Goal: Transaction & Acquisition: Purchase product/service

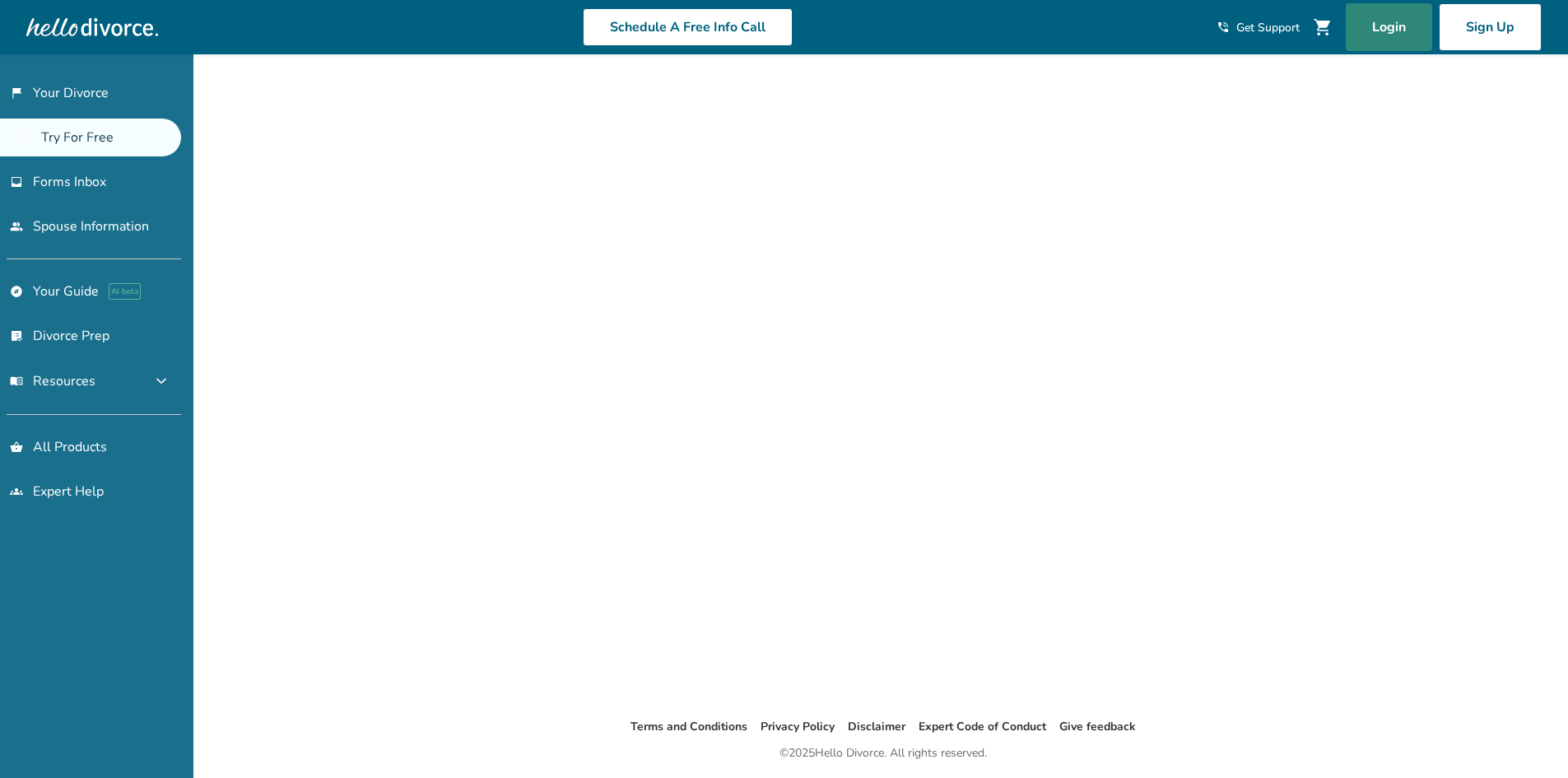
click at [1399, 34] on link "Login" at bounding box center [1388, 26] width 87 height 48
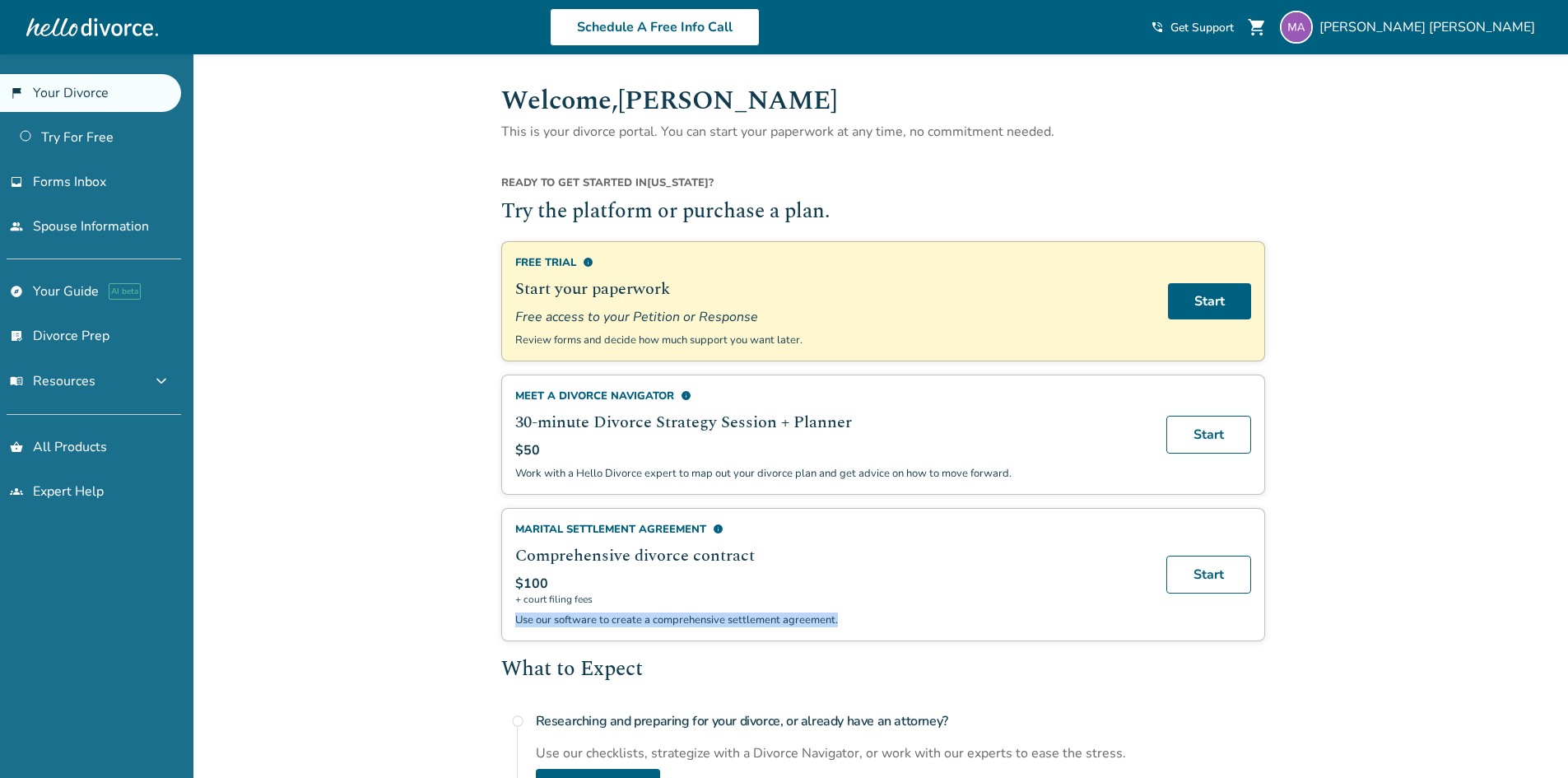
drag, startPoint x: 508, startPoint y: 625, endPoint x: 850, endPoint y: 639, distance: 342.3
click at [850, 639] on div "Marital Settlement Agreement info Comprehensive divorce contract $100 + court f…" at bounding box center [883, 574] width 764 height 134
click at [961, 631] on div "Marital Settlement Agreement info Comprehensive divorce contract $100 + court f…" at bounding box center [883, 574] width 764 height 134
click at [738, 31] on link "Schedule A Free Info Call" at bounding box center [654, 26] width 210 height 38
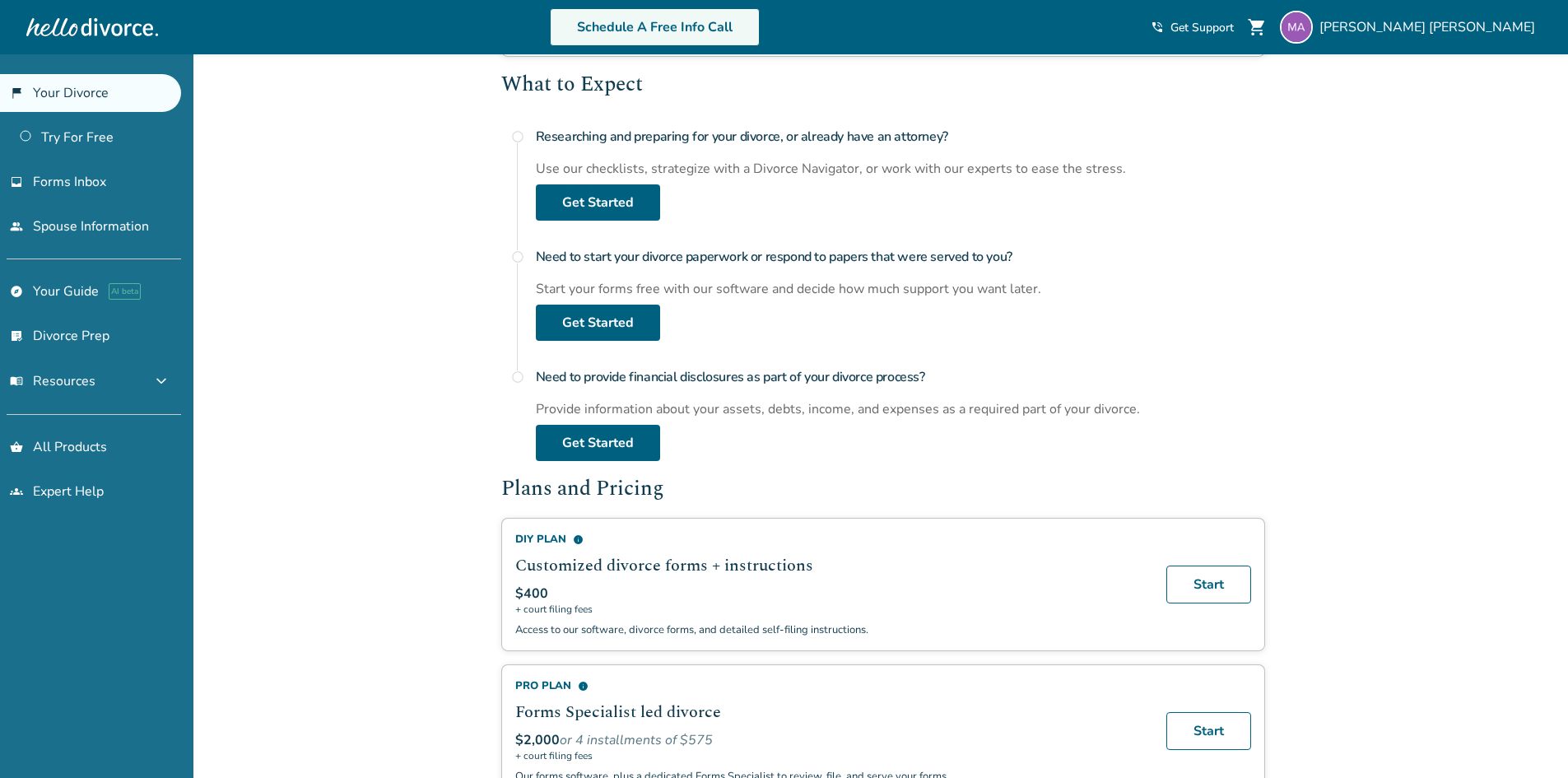
scroll to position [741, 0]
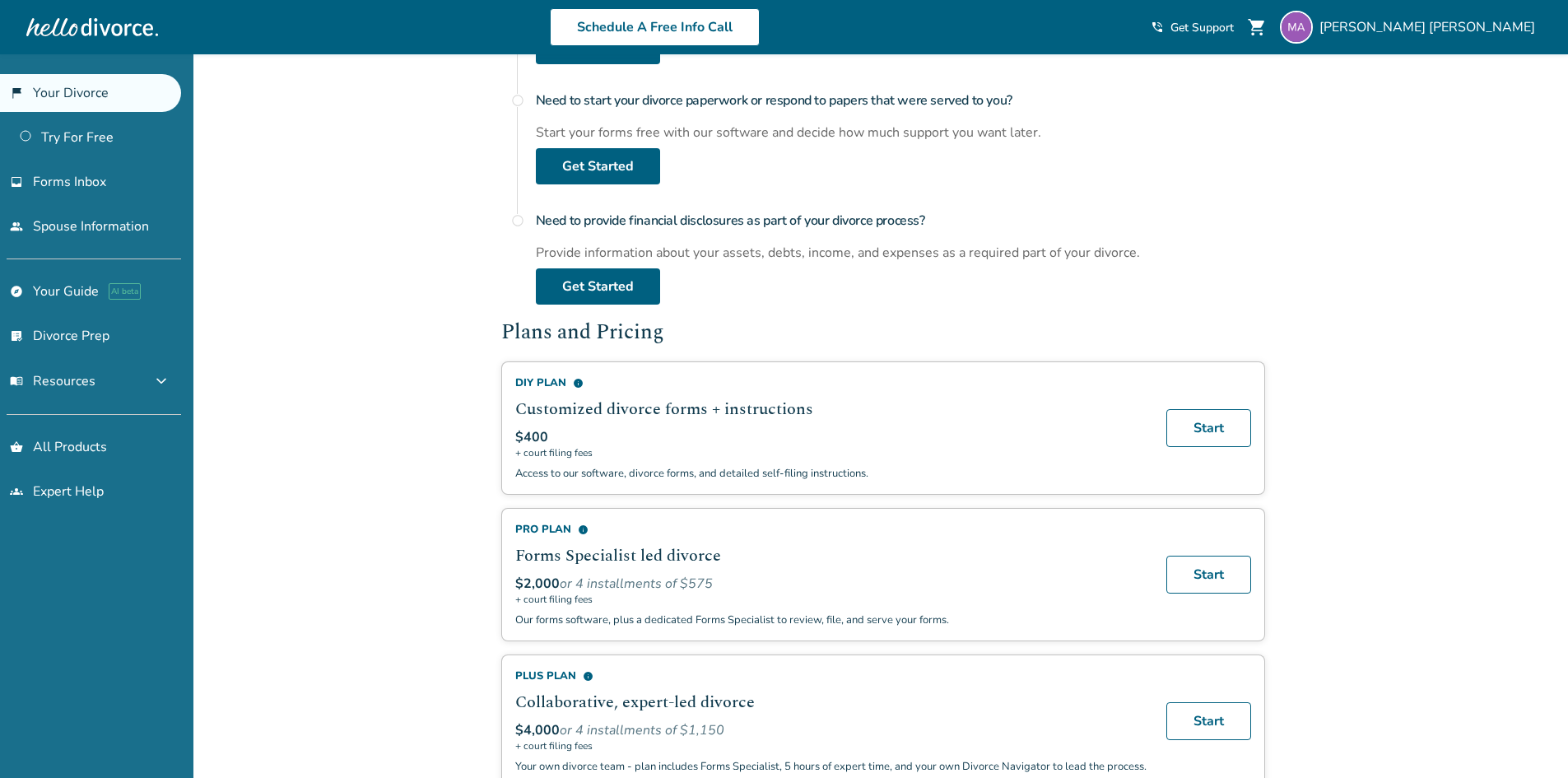
click at [583, 380] on div "DIY Plan info" at bounding box center [830, 383] width 631 height 15
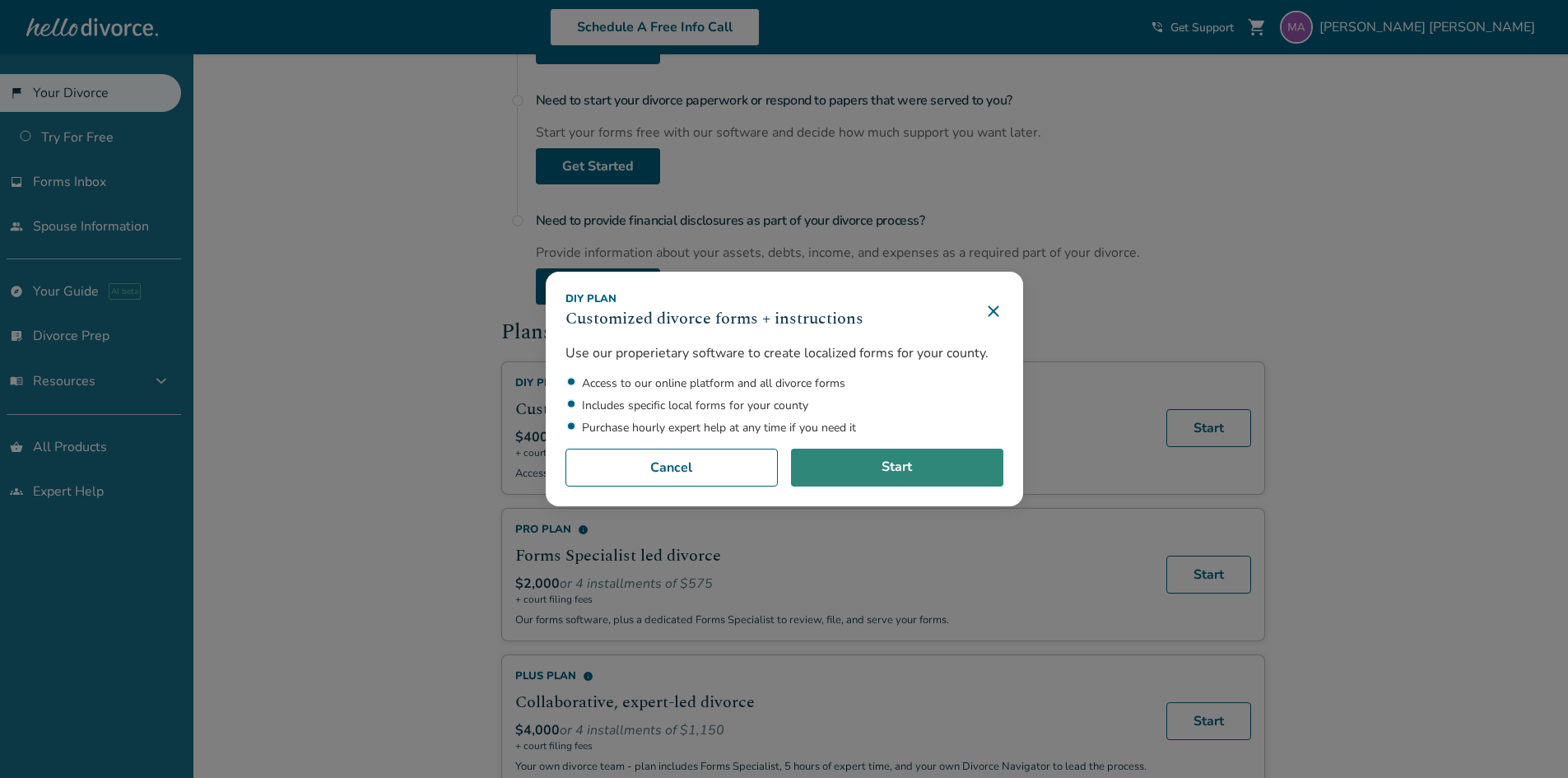
click at [855, 482] on link "Start" at bounding box center [898, 468] width 213 height 38
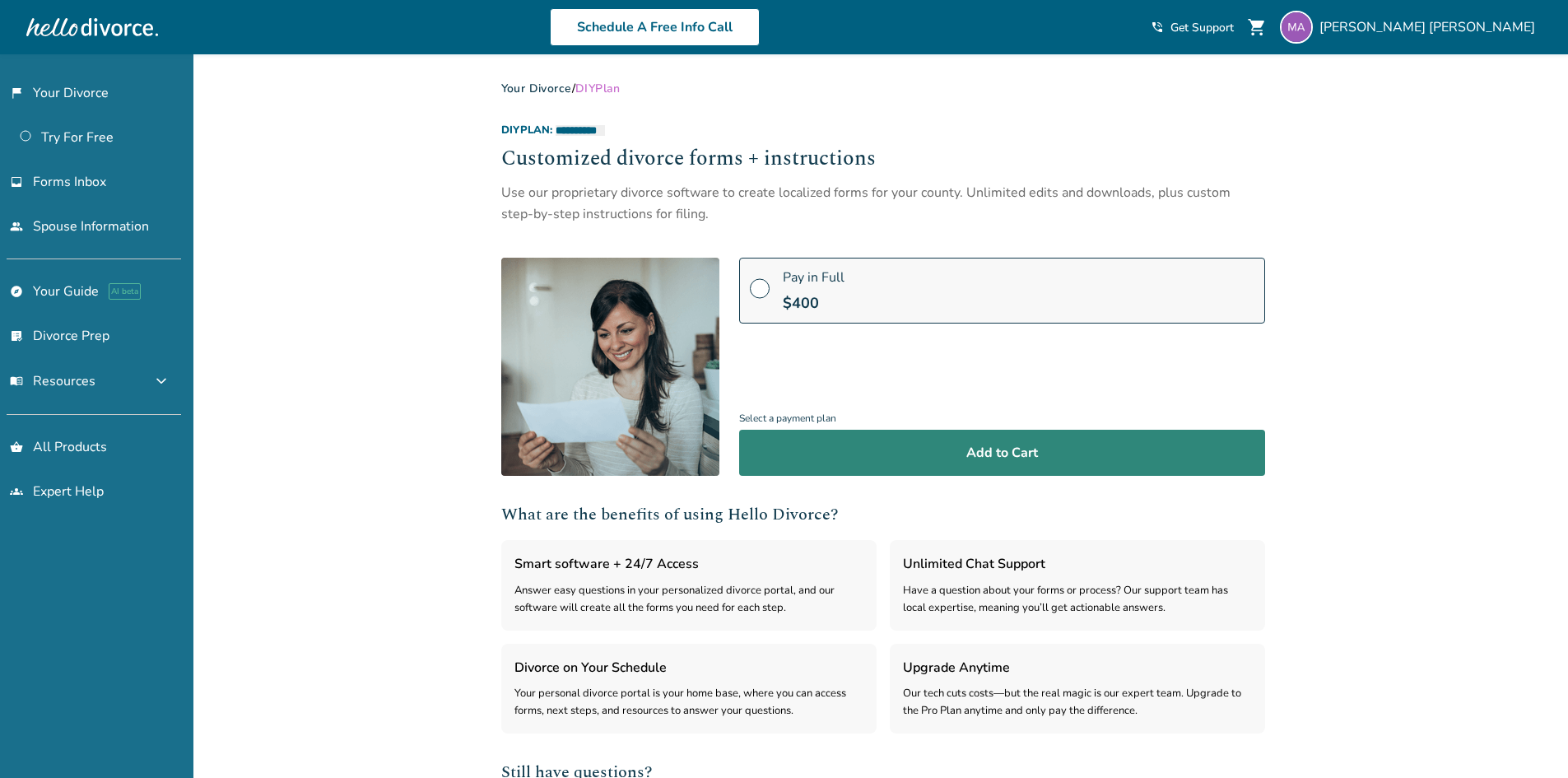
click at [1011, 473] on button "Add to Cart" at bounding box center [1001, 452] width 526 height 46
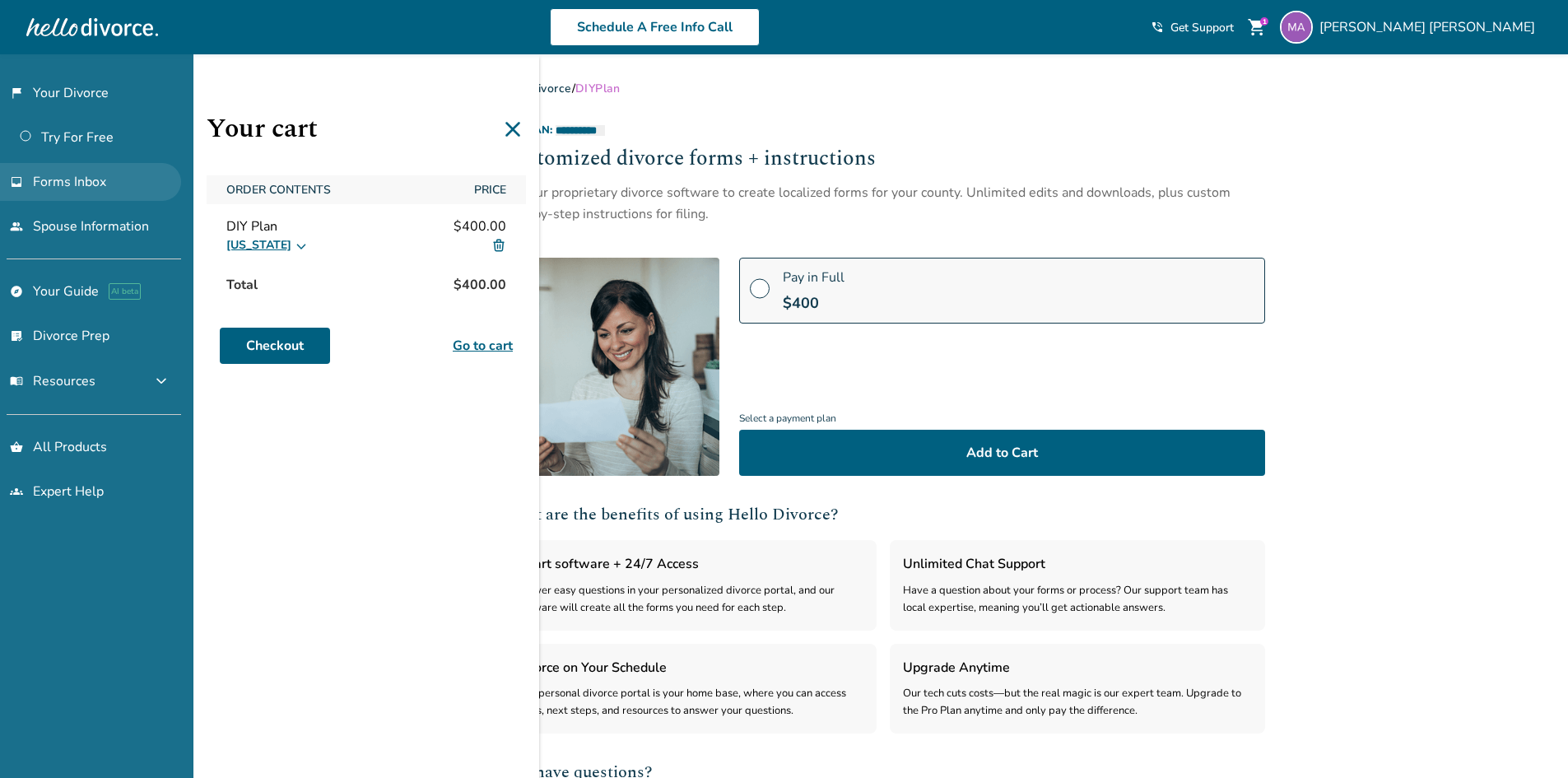
click at [85, 170] on link "inbox Forms Inbox" at bounding box center [91, 182] width 181 height 38
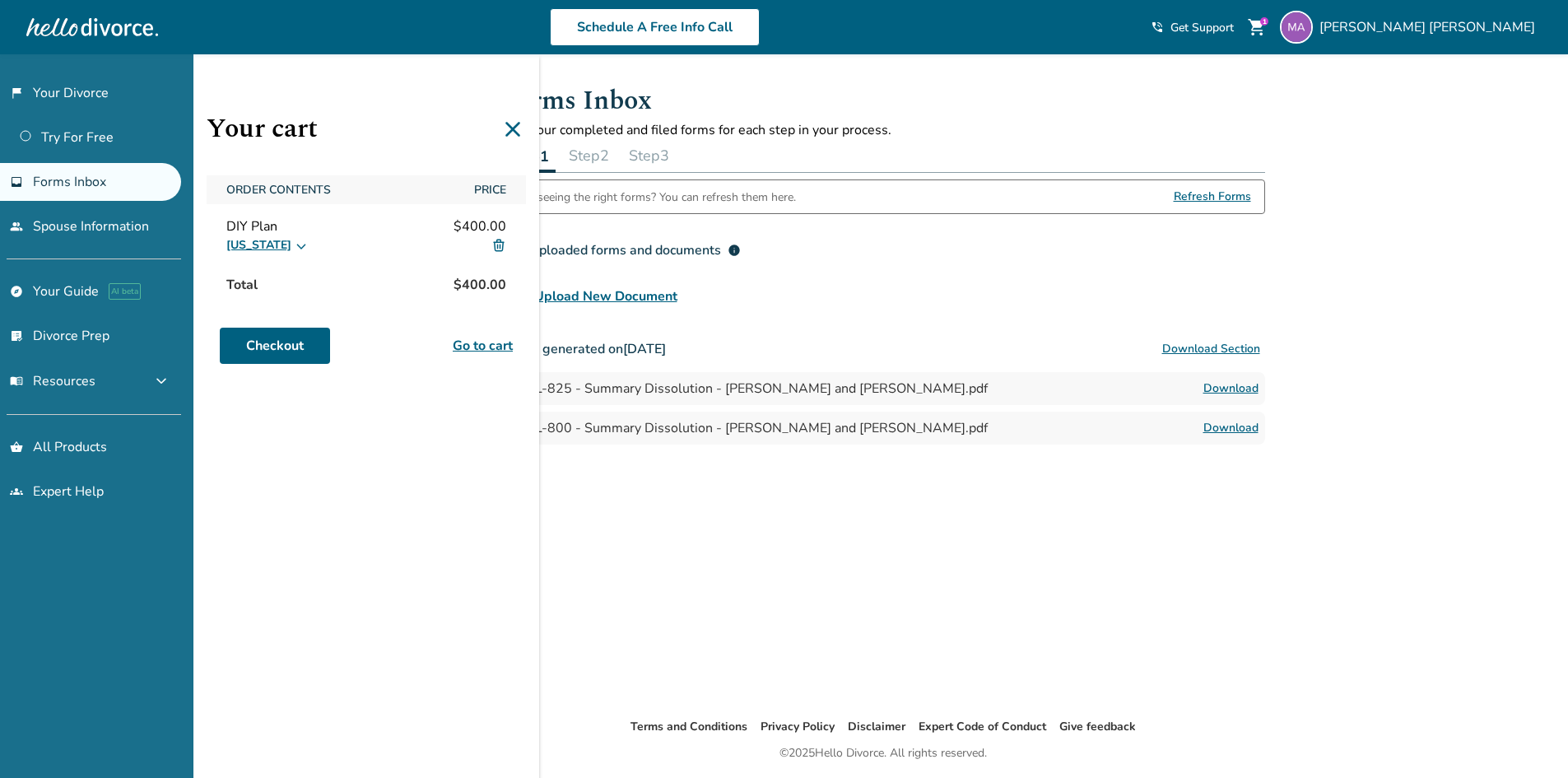
click at [514, 128] on icon at bounding box center [512, 129] width 15 height 15
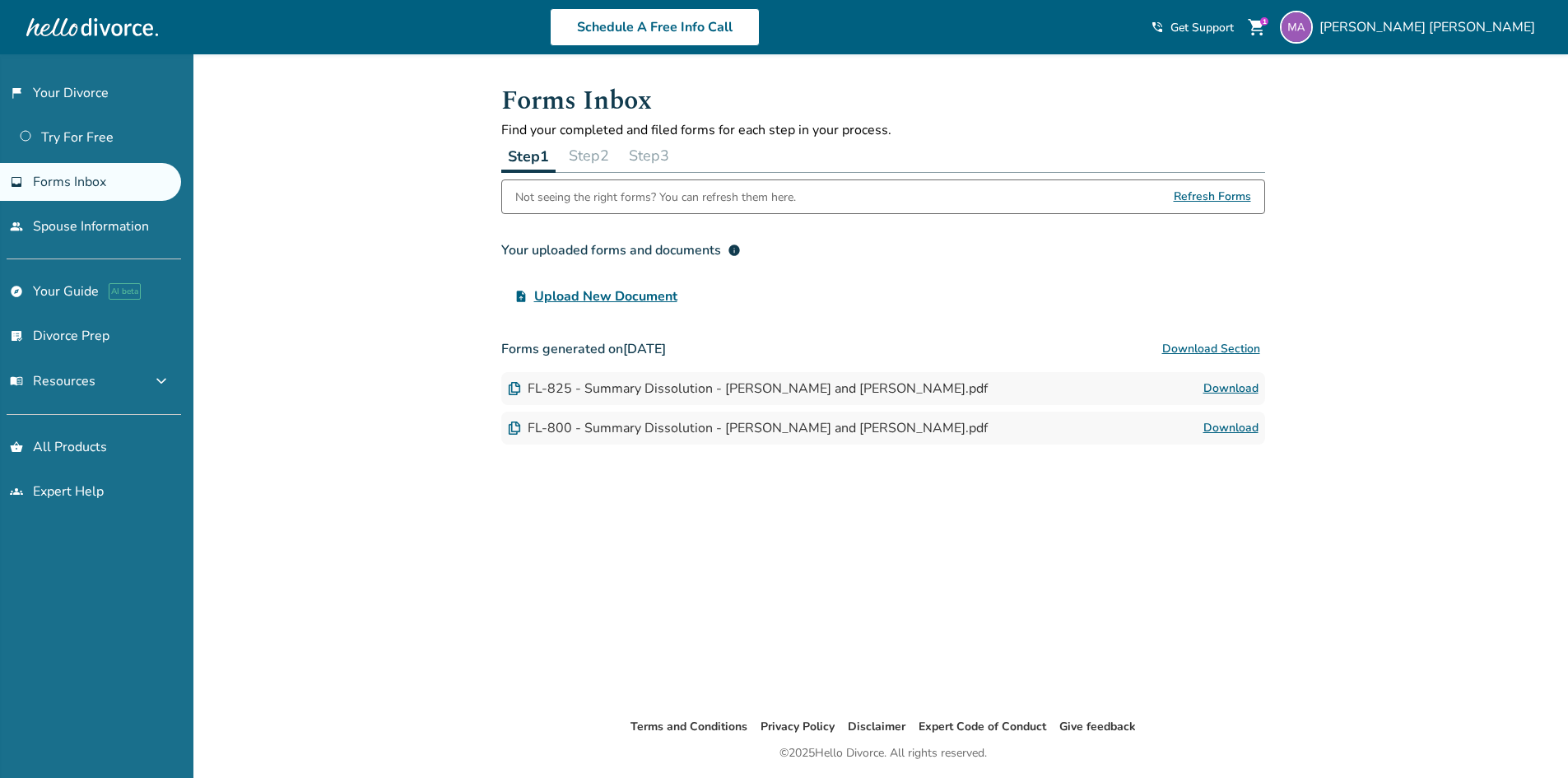
click at [1234, 431] on link "Download" at bounding box center [1230, 429] width 56 height 20
click at [69, 135] on link "Try For Free" at bounding box center [91, 137] width 181 height 38
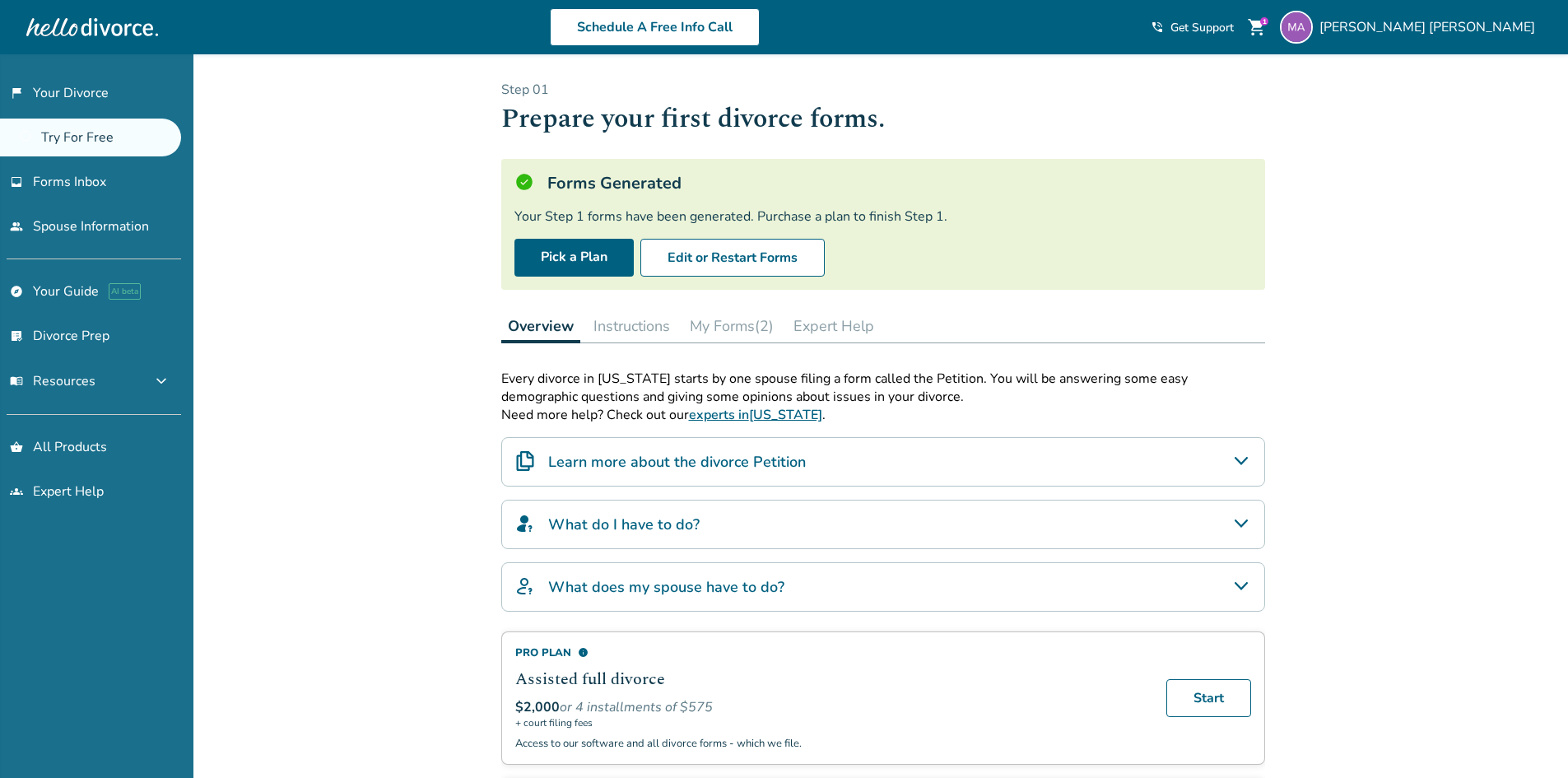
click at [1018, 525] on div "What do I have to do?" at bounding box center [883, 524] width 764 height 50
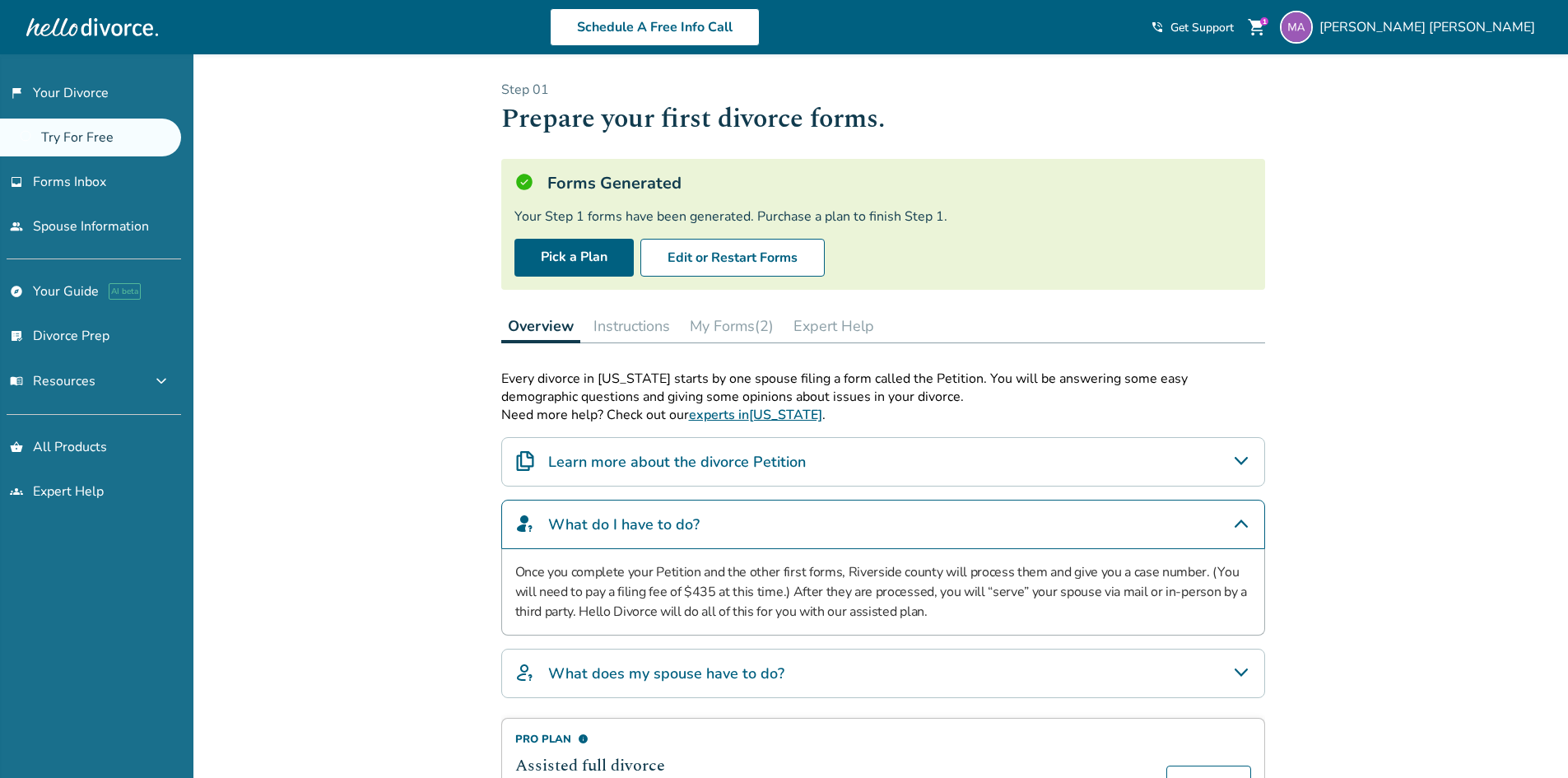
click at [1018, 525] on div "What do I have to do?" at bounding box center [883, 524] width 764 height 50
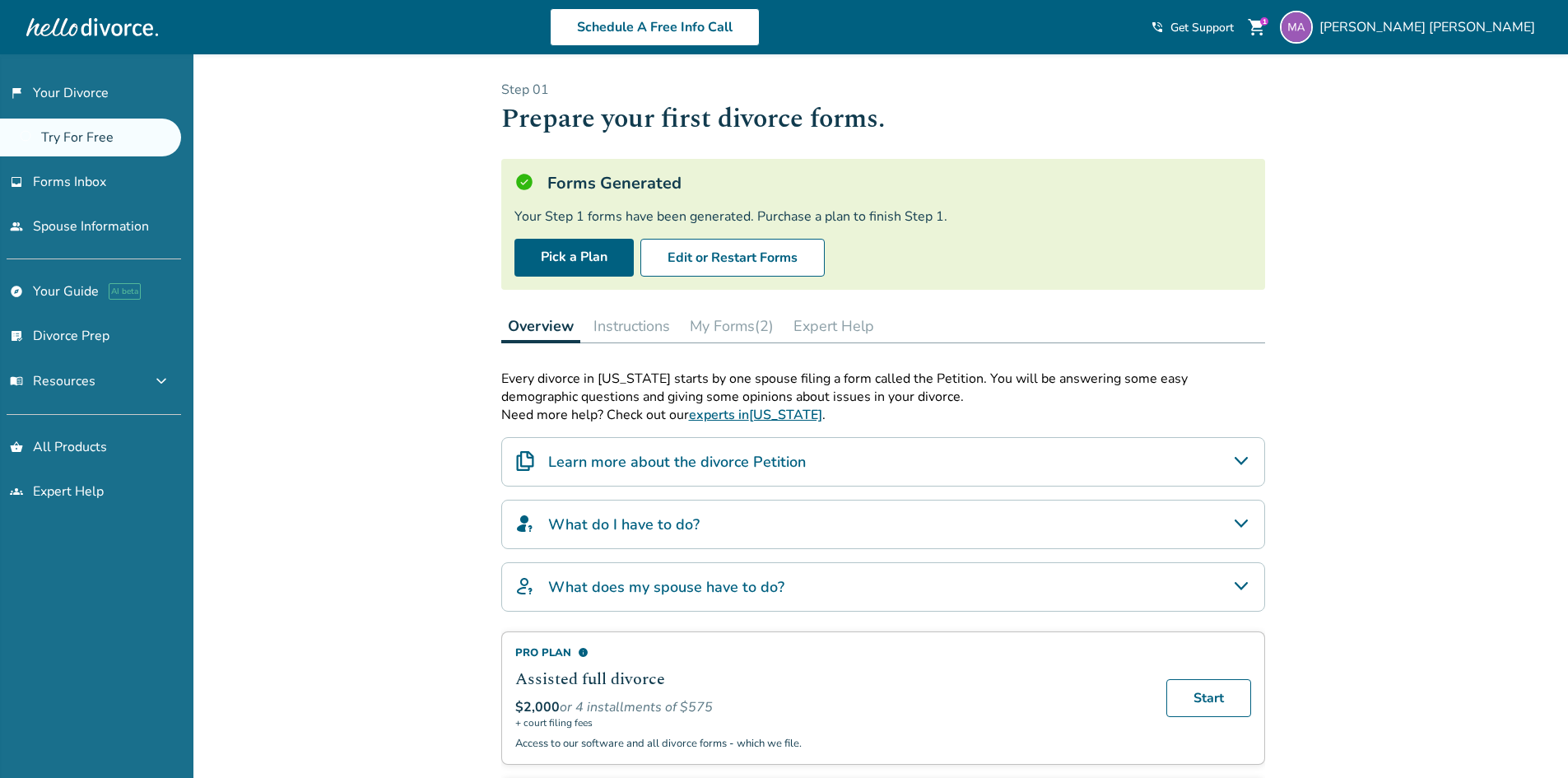
click at [704, 329] on button "My Forms (2)" at bounding box center [732, 326] width 98 height 33
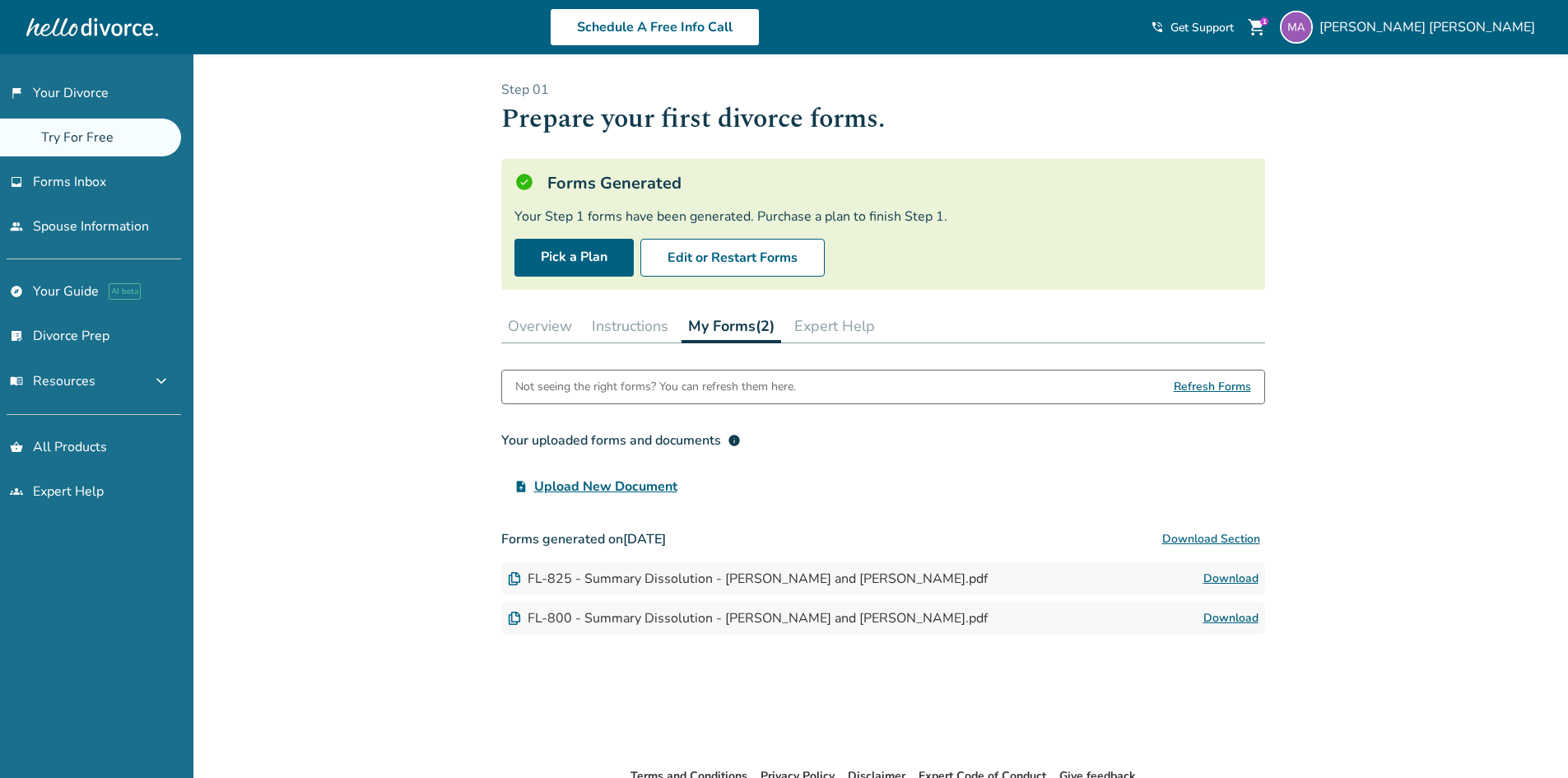
click at [1196, 386] on span "Refresh Forms" at bounding box center [1212, 388] width 77 height 33
click at [526, 323] on button "Overview" at bounding box center [540, 326] width 77 height 33
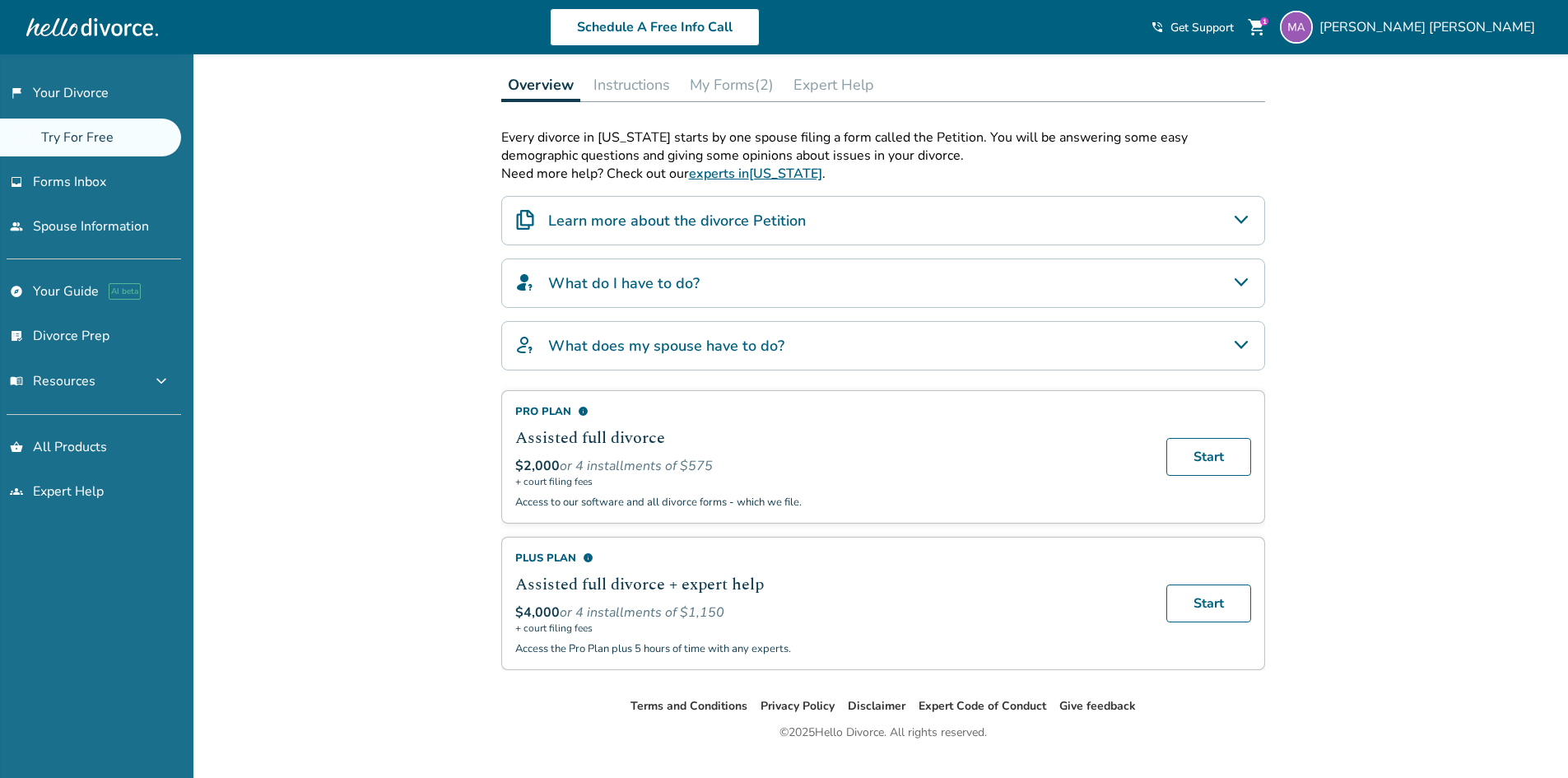
scroll to position [247, 0]
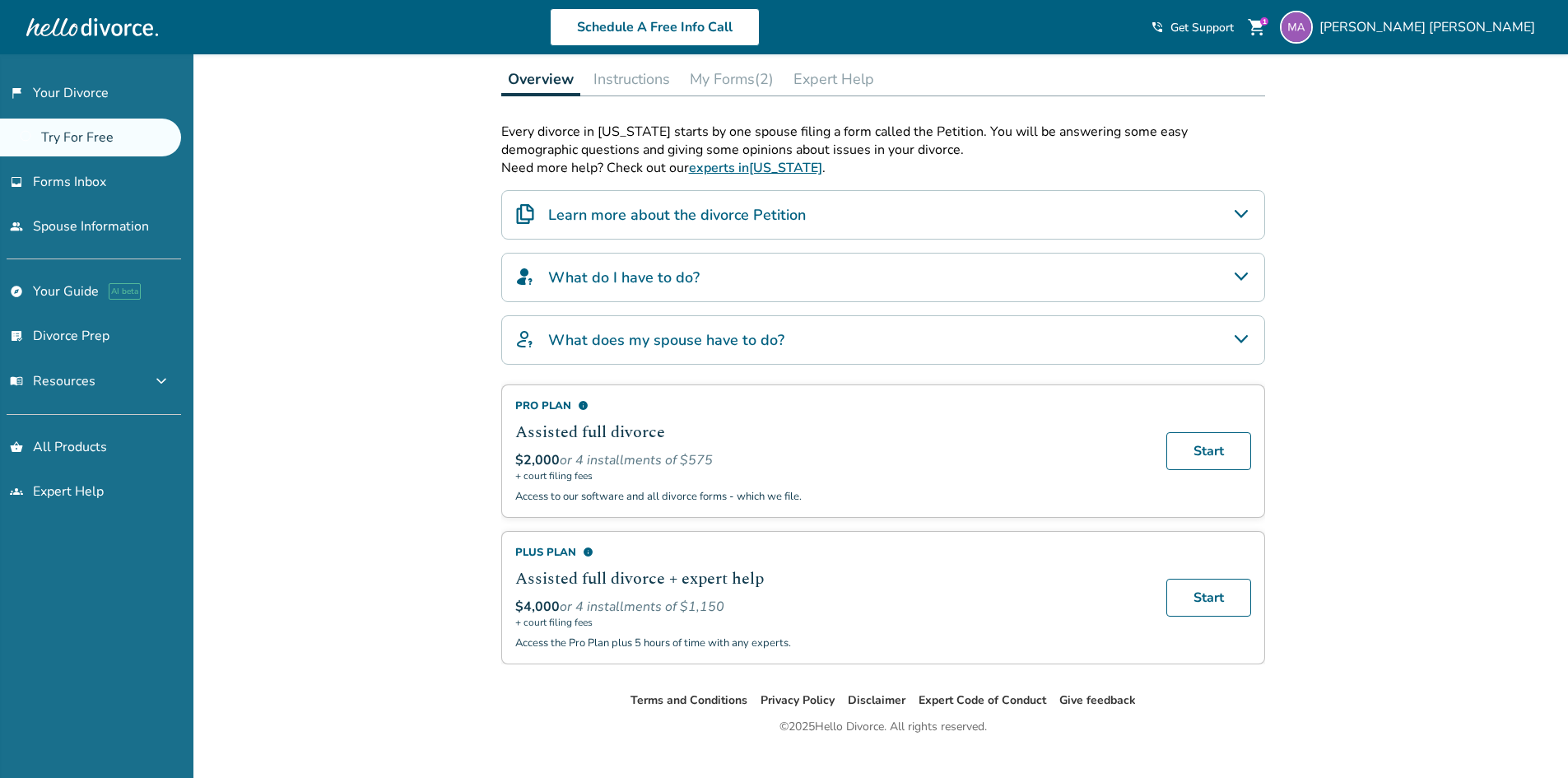
click at [1145, 355] on div "What does my spouse have to do?" at bounding box center [883, 340] width 764 height 50
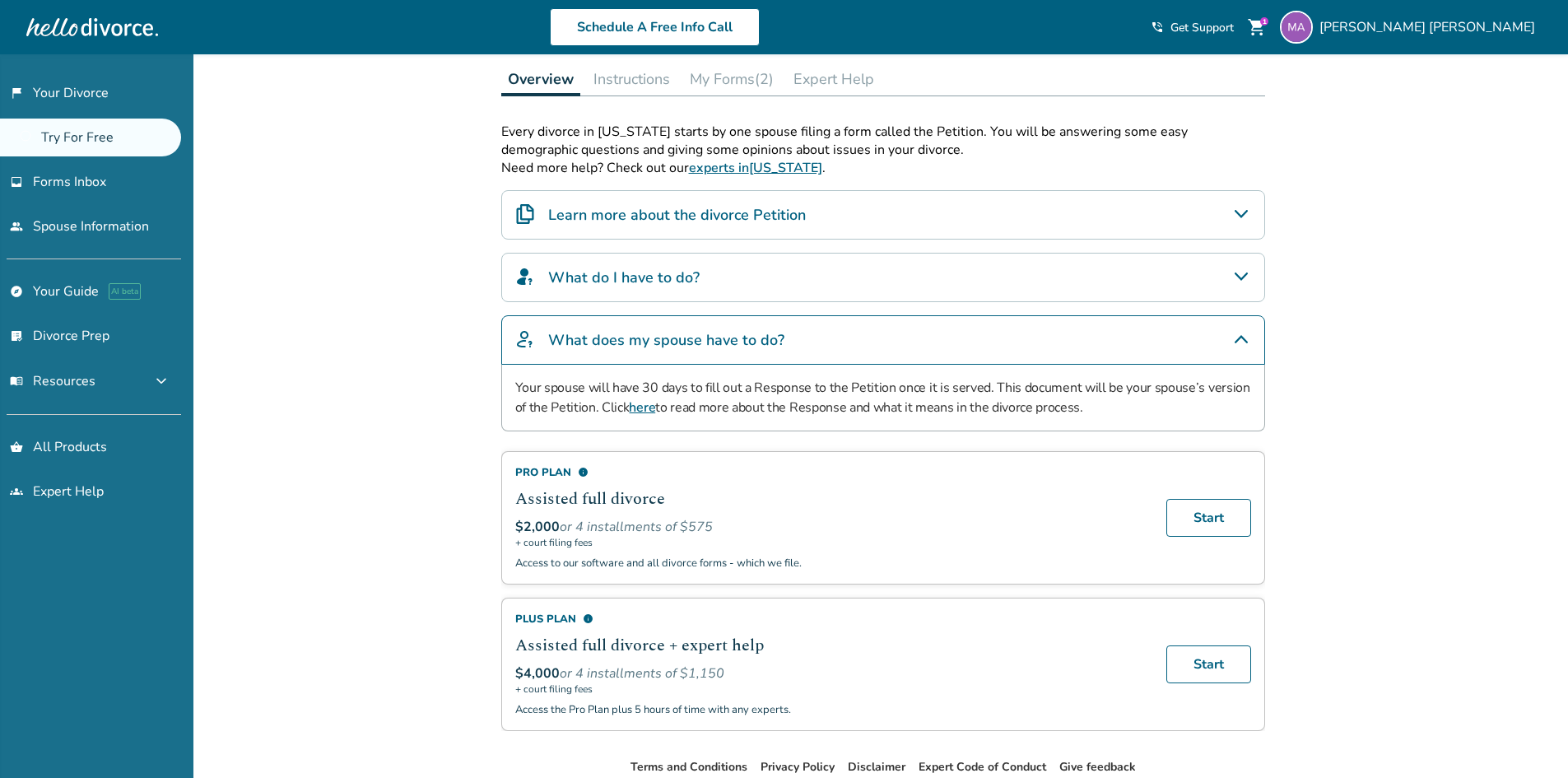
click at [1160, 273] on div "What do I have to do?" at bounding box center [883, 277] width 764 height 50
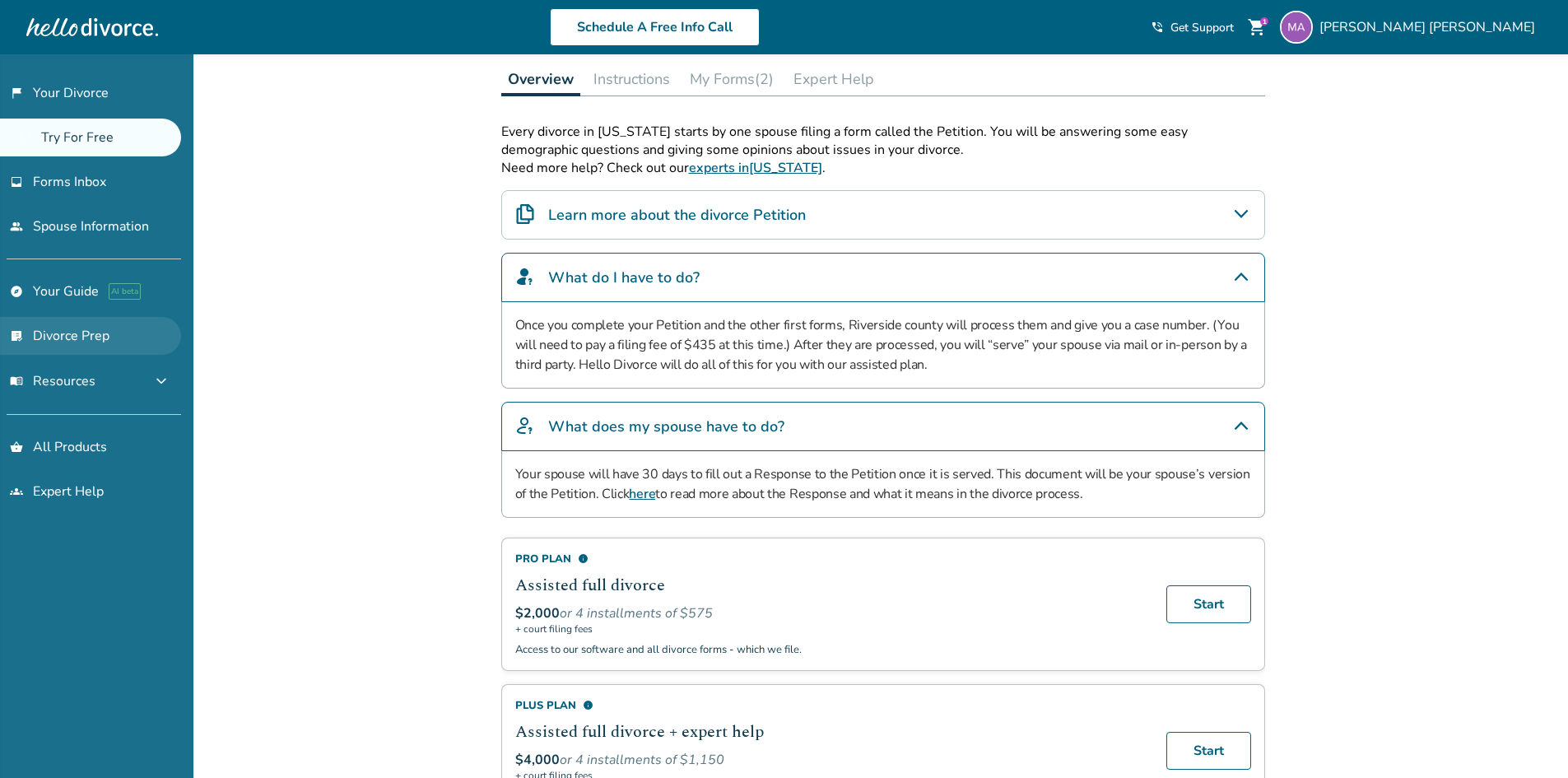
click at [95, 336] on link "list_alt_check Divorce Prep" at bounding box center [91, 336] width 181 height 38
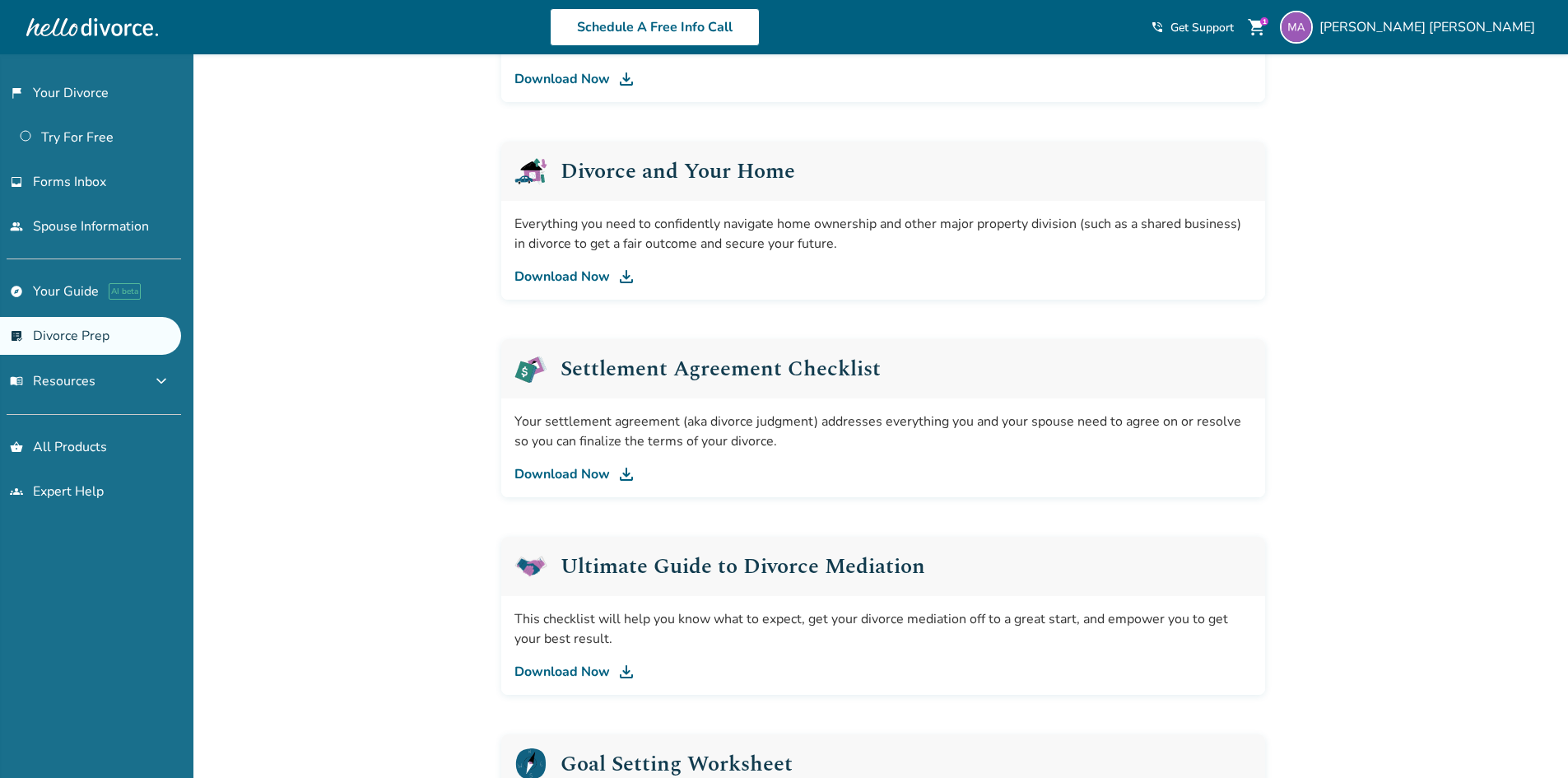
scroll to position [576, 0]
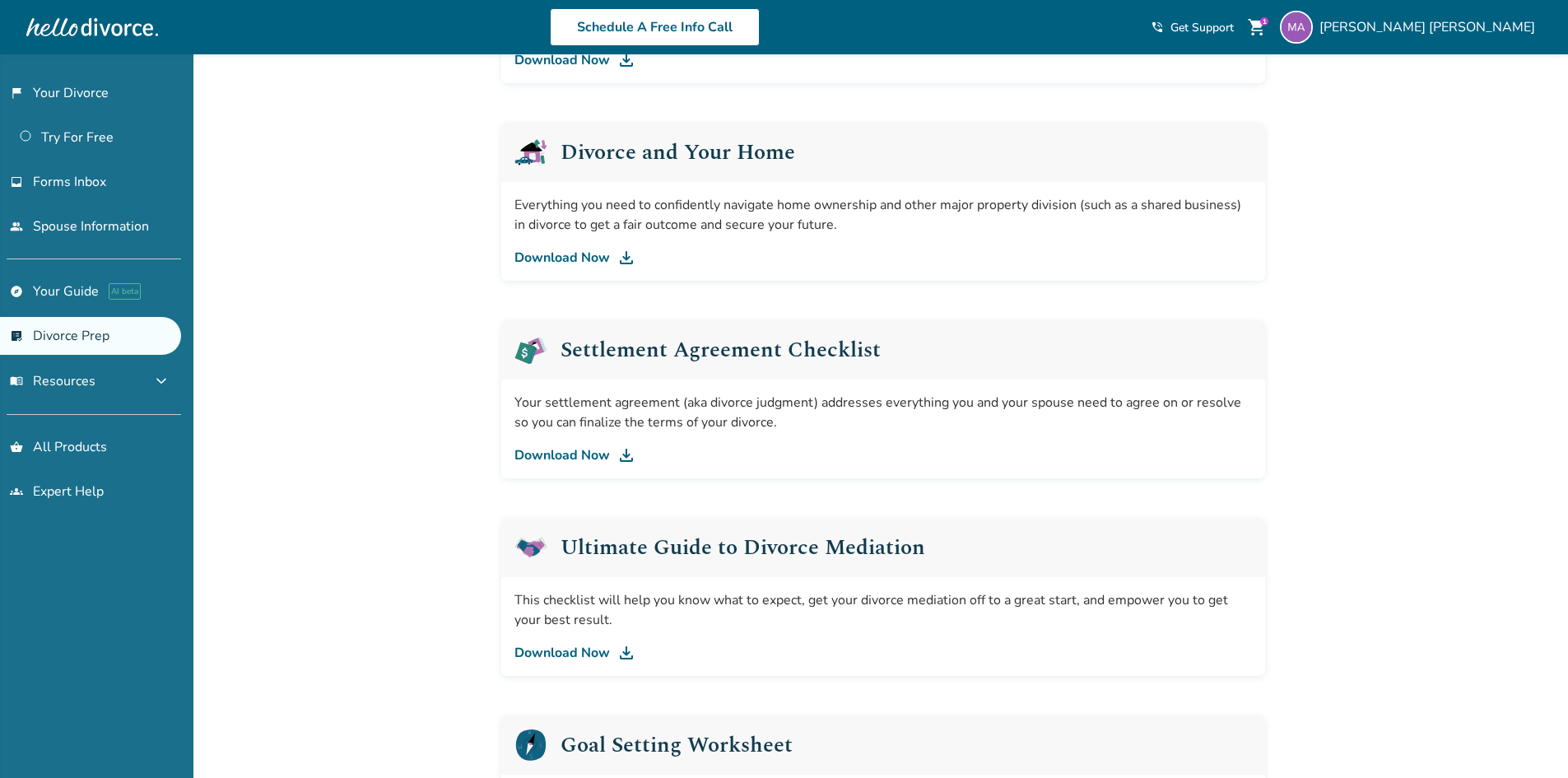
click at [578, 463] on link "Download Now" at bounding box center [883, 455] width 738 height 20
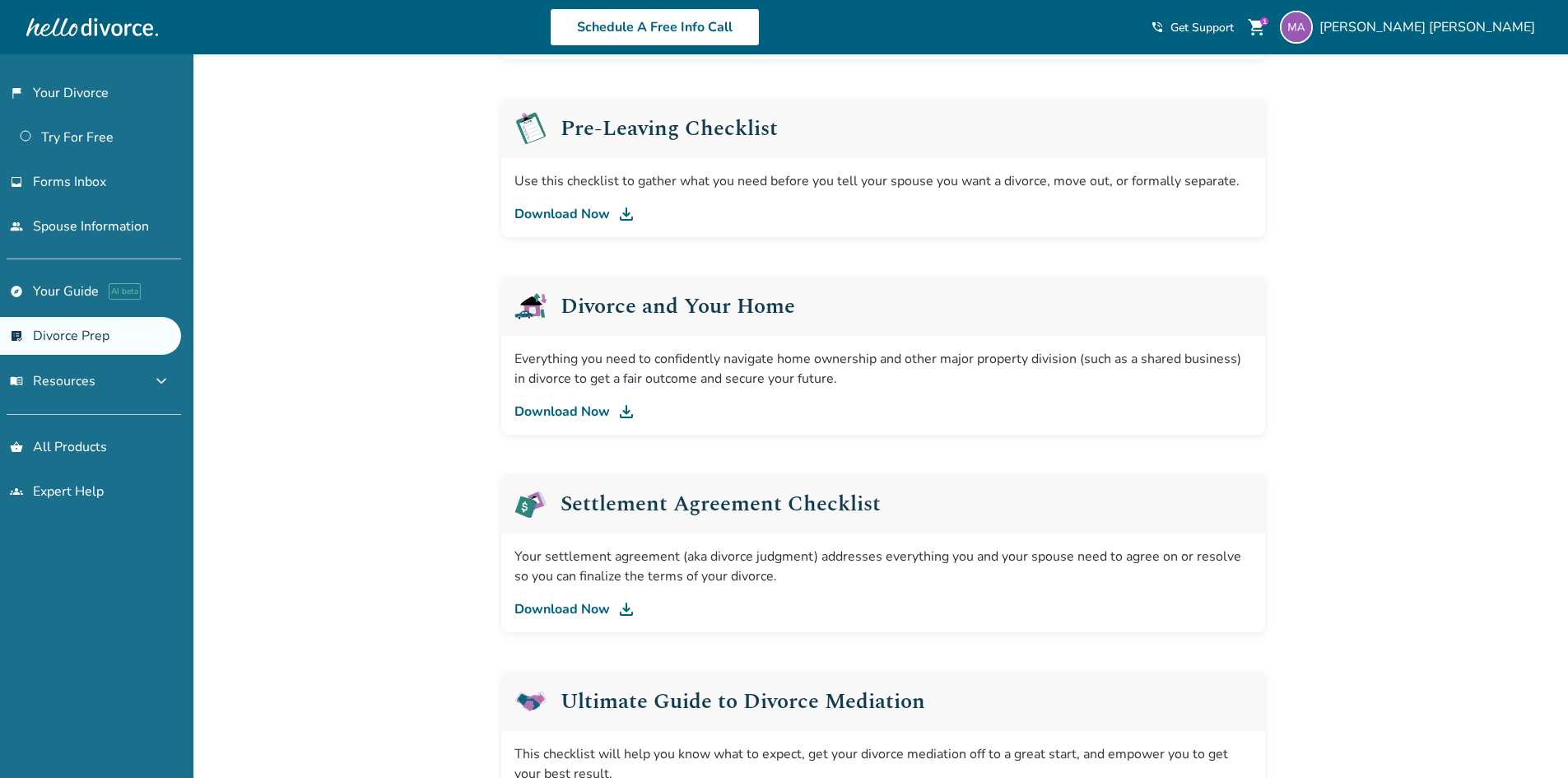
scroll to position [422, 0]
click at [96, 179] on span "Forms Inbox" at bounding box center [69, 182] width 73 height 19
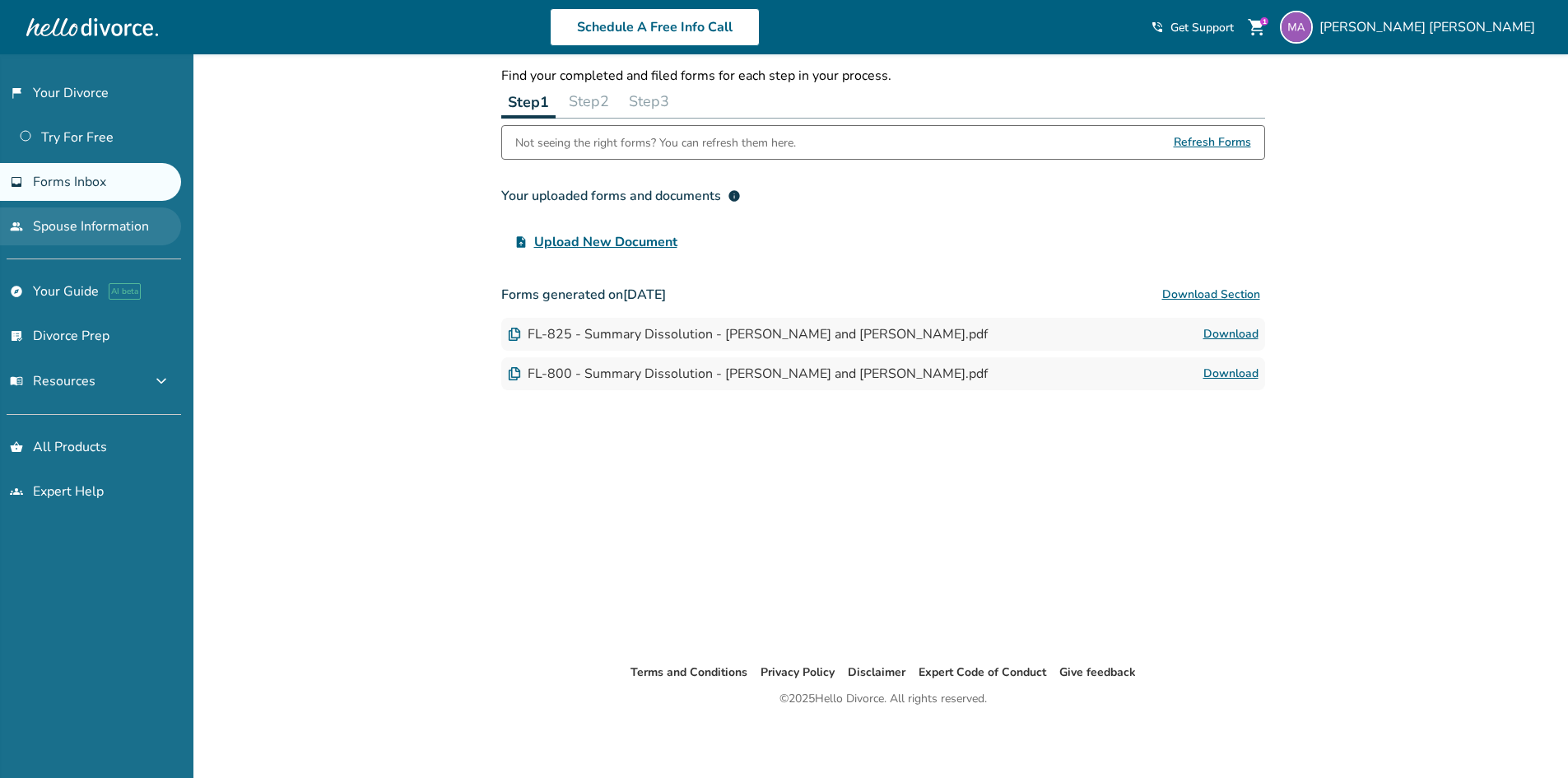
click at [98, 242] on link "people Spouse Information" at bounding box center [91, 226] width 181 height 38
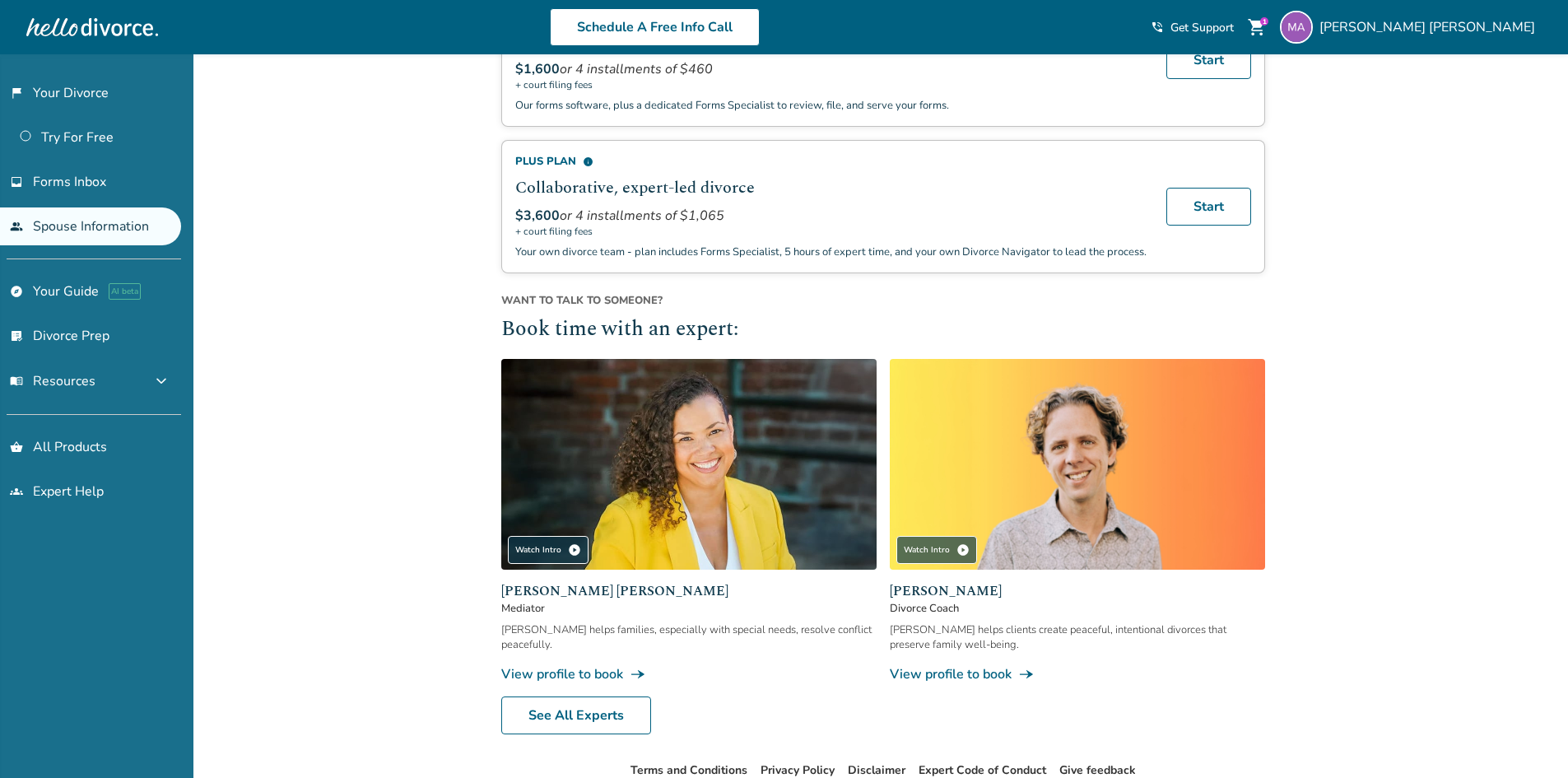
scroll to position [412, 0]
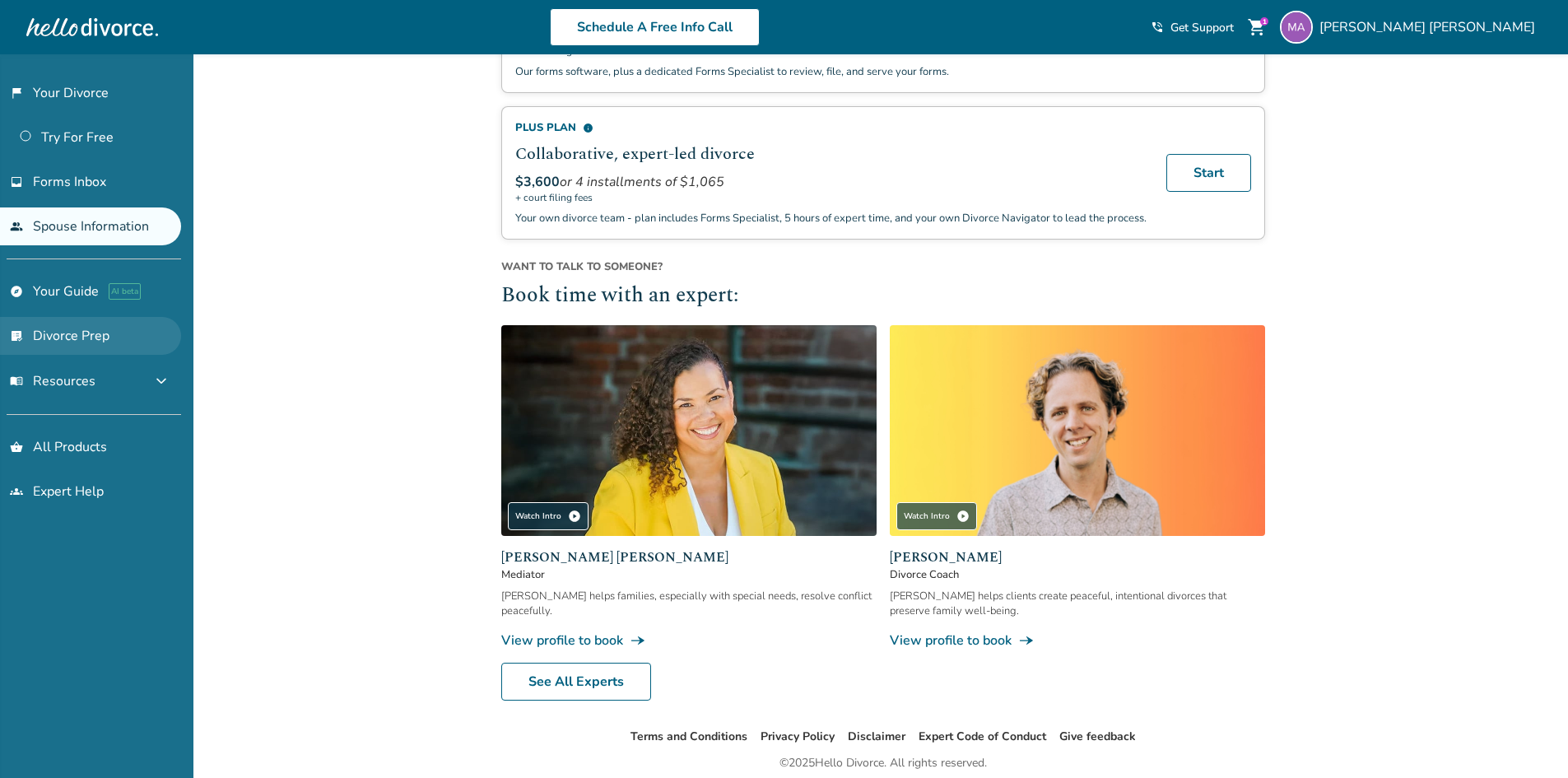
click at [97, 330] on link "list_alt_check Divorce Prep" at bounding box center [91, 336] width 181 height 38
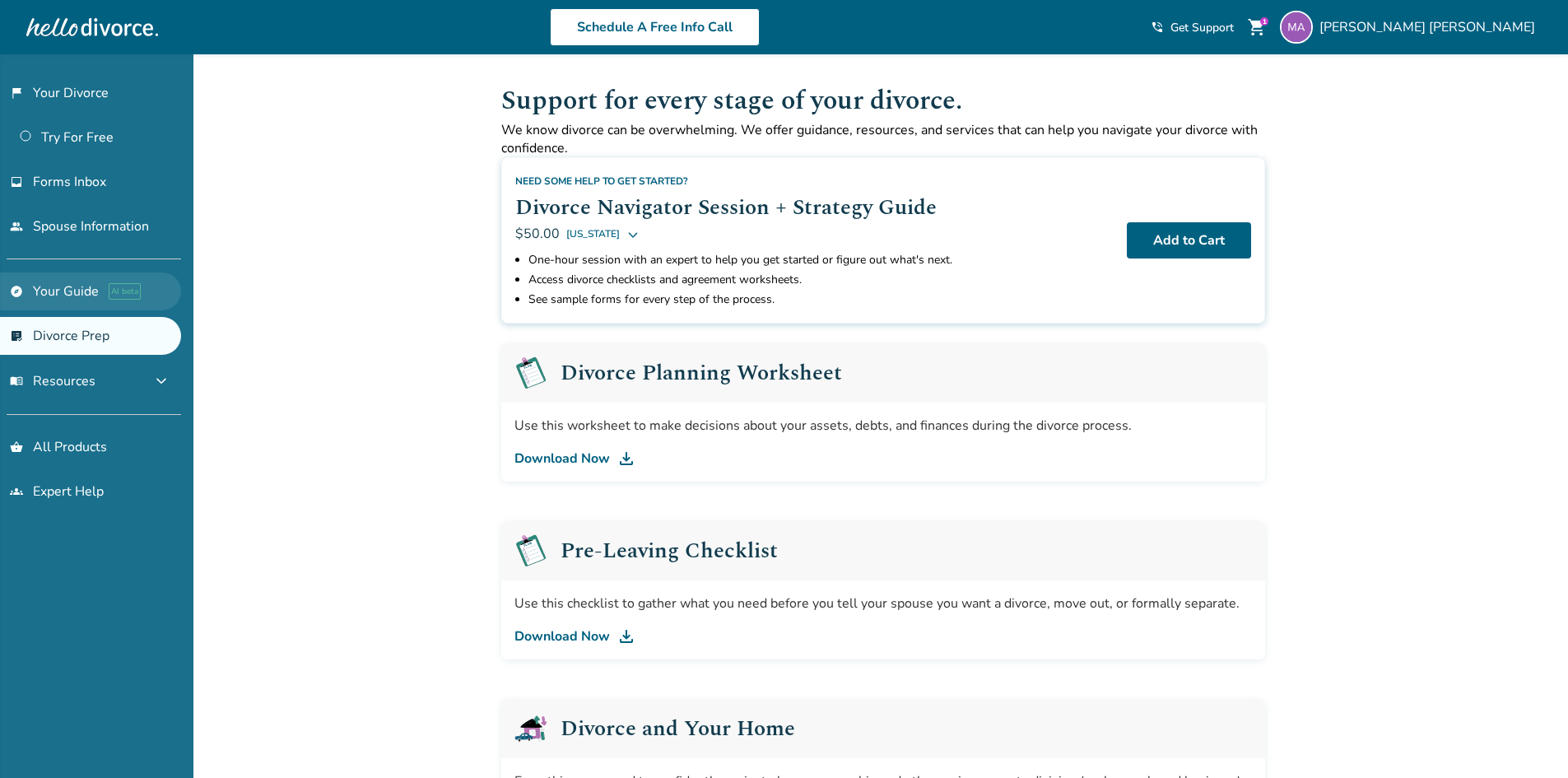
click at [91, 273] on link "explore Your Guide AI beta" at bounding box center [91, 291] width 181 height 38
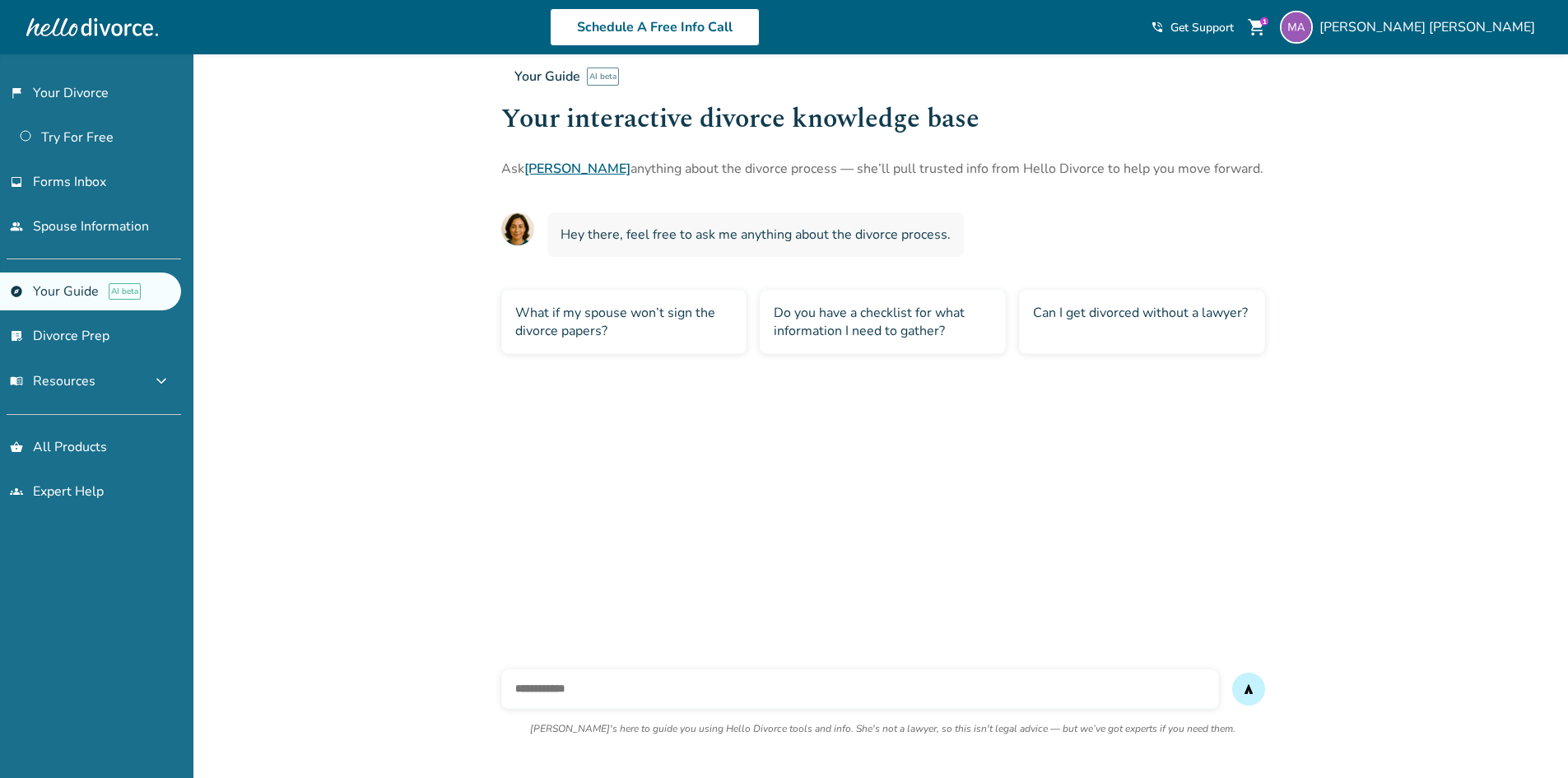
click at [586, 682] on input "text" at bounding box center [861, 689] width 718 height 39
type input "*"
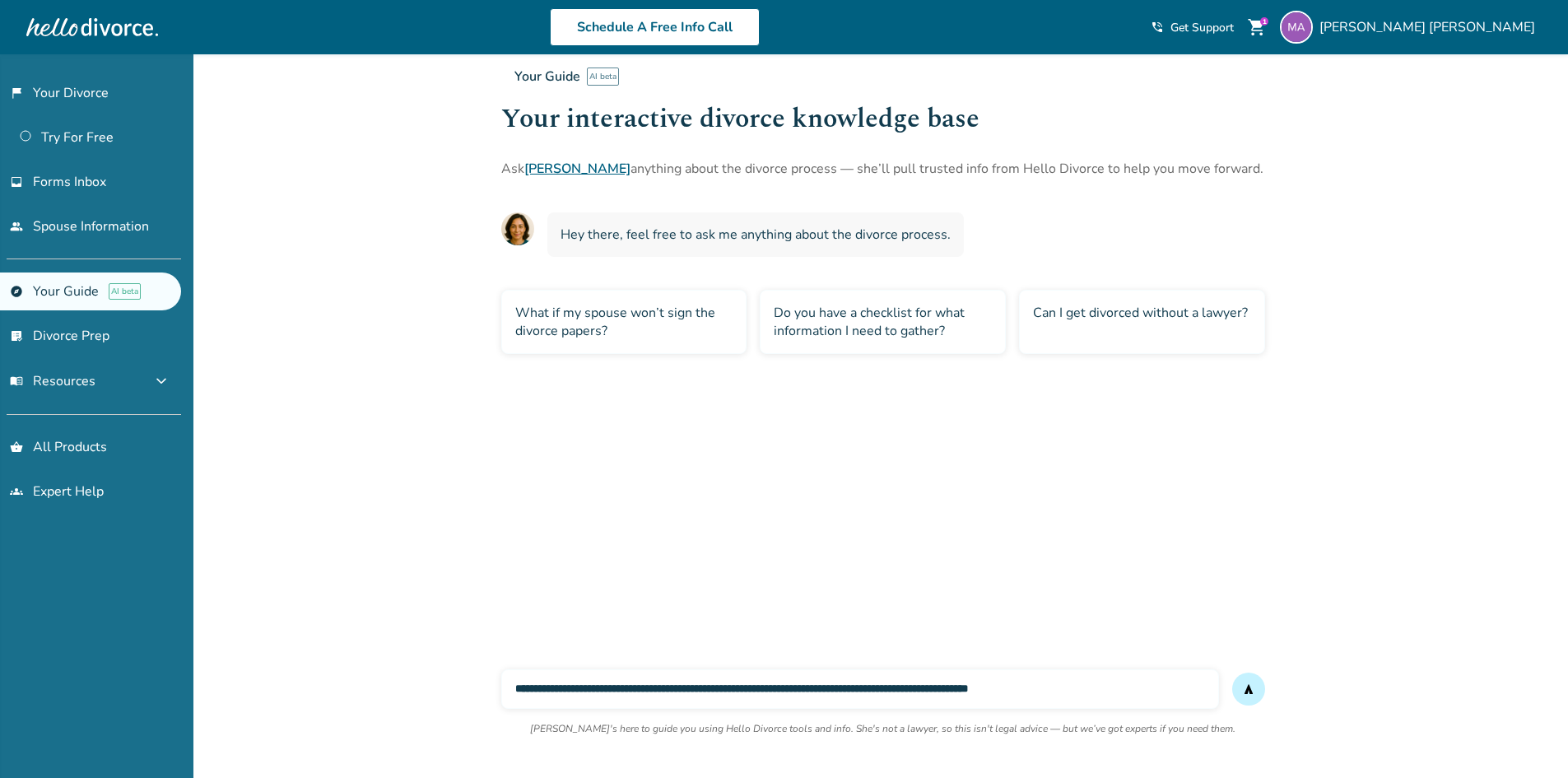
type input "**********"
click at [1232, 673] on button "send" at bounding box center [1249, 689] width 33 height 33
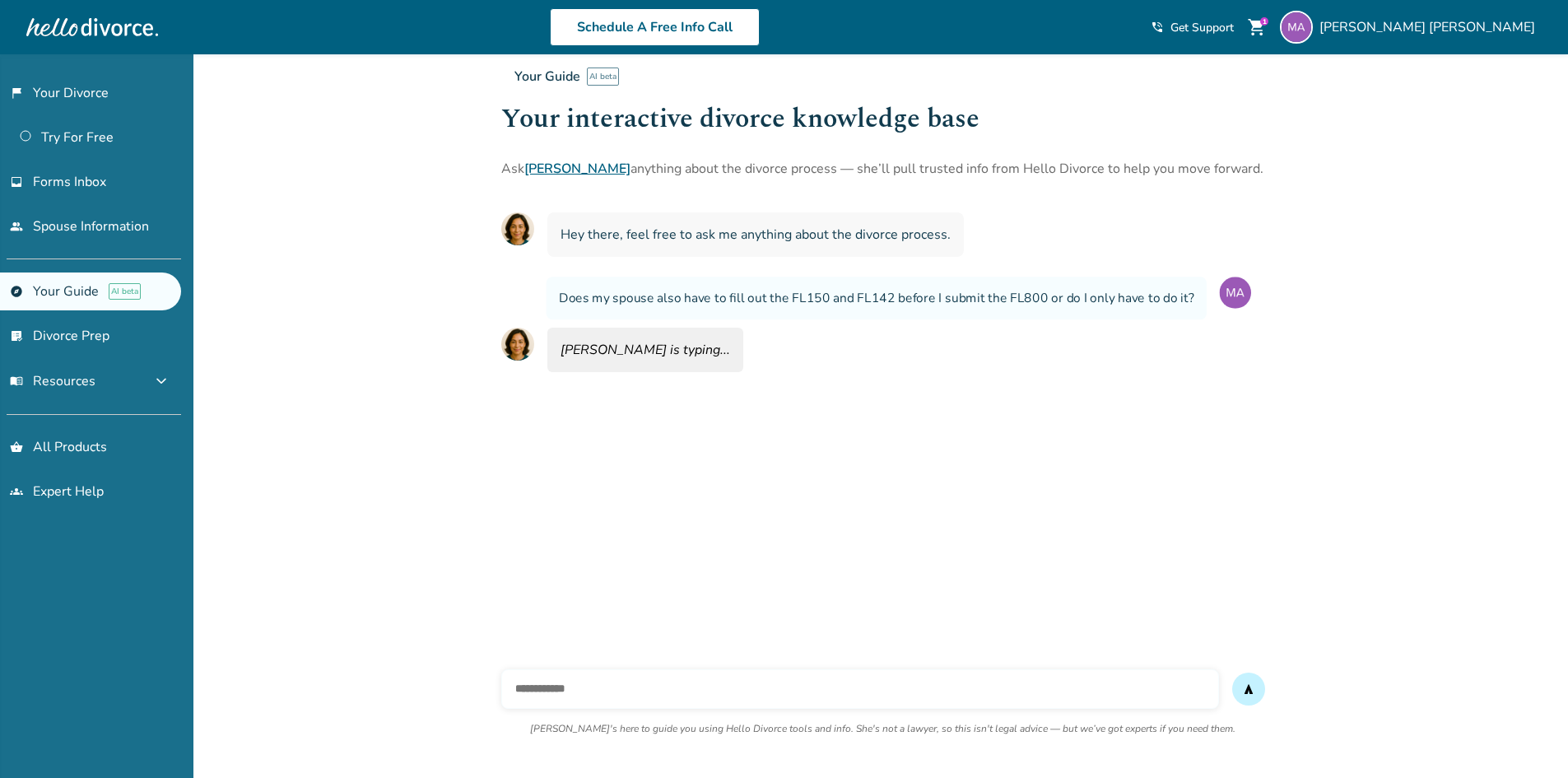
scroll to position [55, 0]
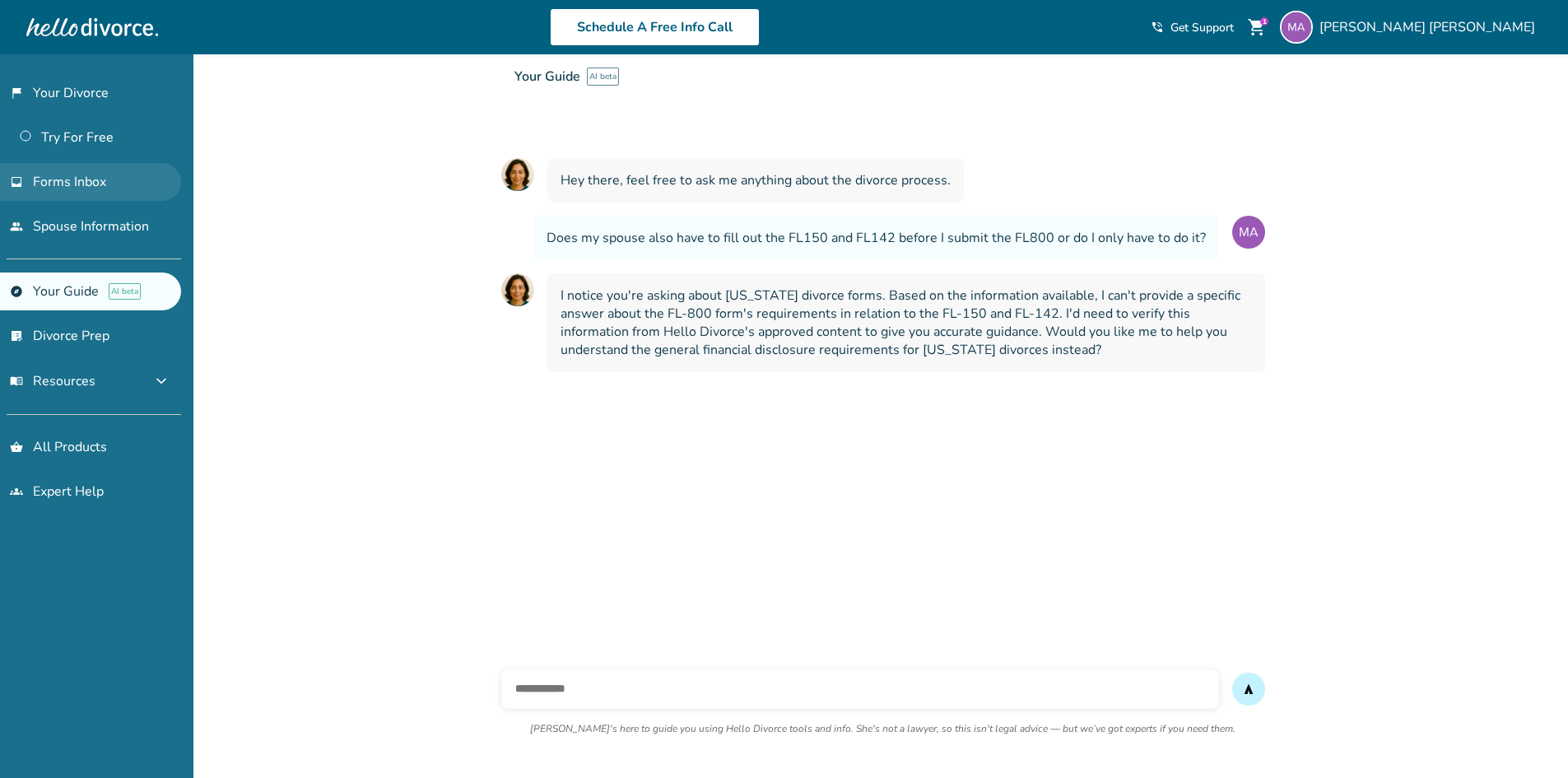
click at [108, 171] on link "inbox Forms Inbox" at bounding box center [91, 182] width 181 height 38
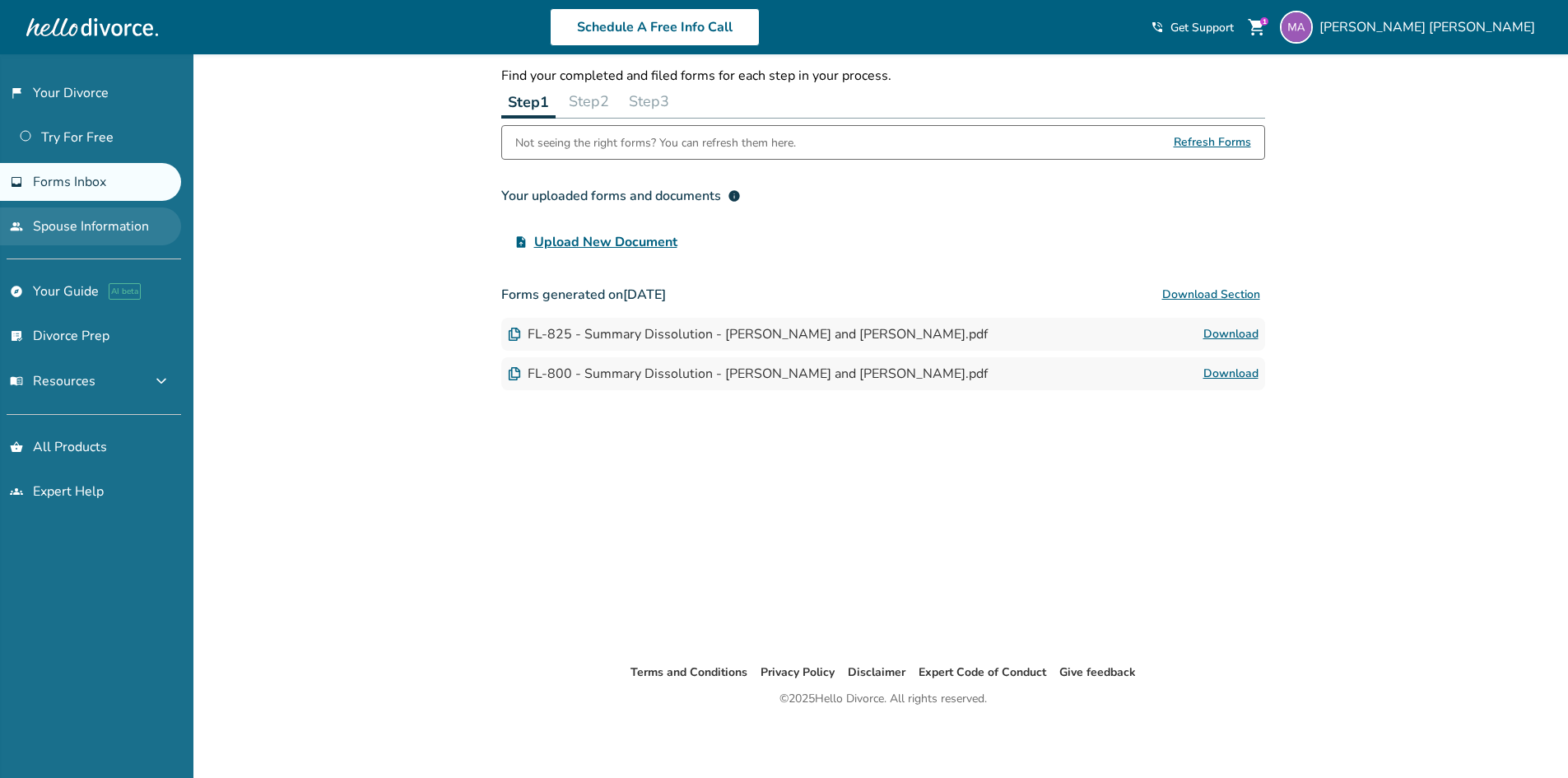
click at [124, 216] on link "people Spouse Information" at bounding box center [91, 226] width 181 height 38
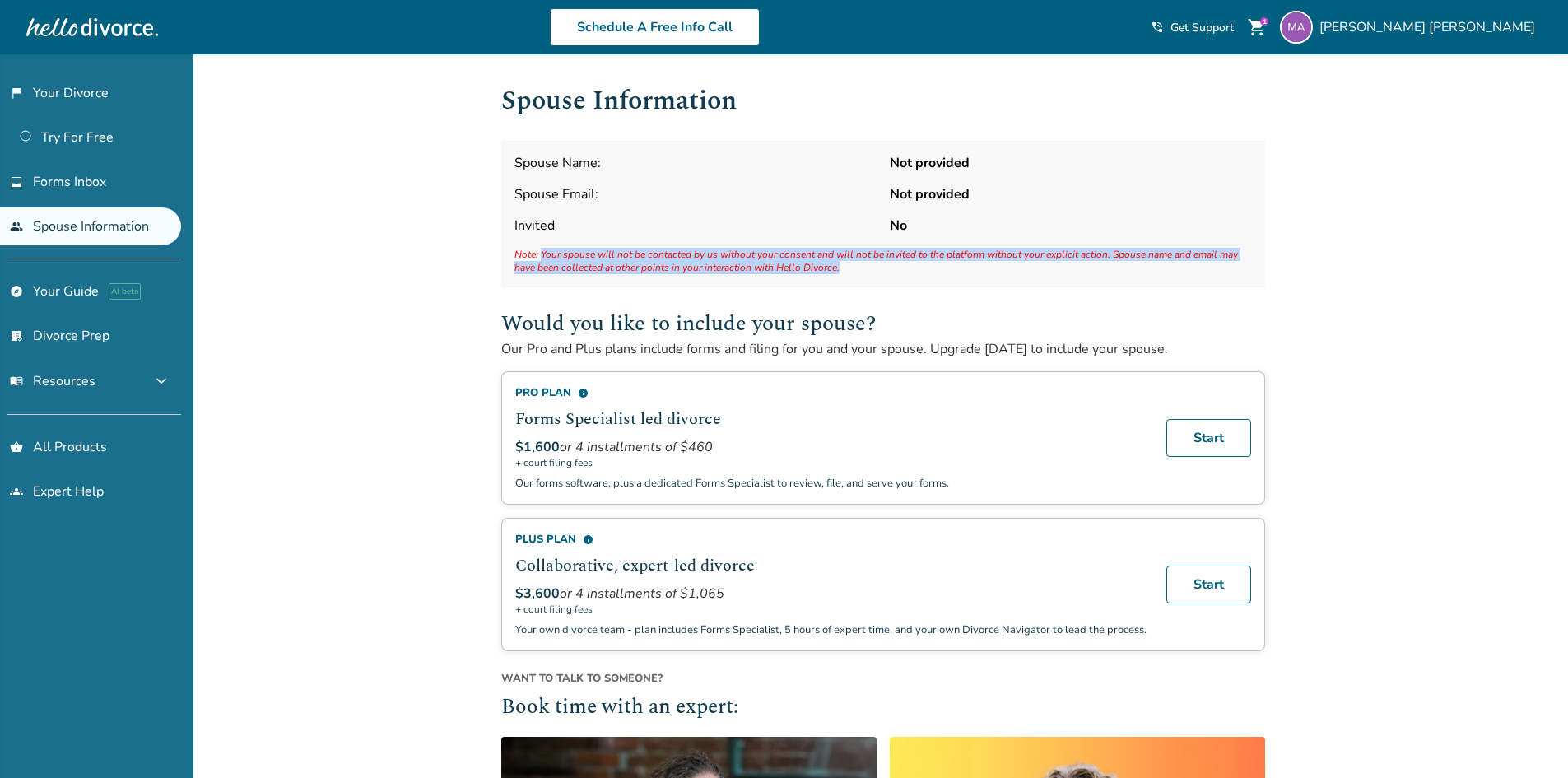
drag, startPoint x: 853, startPoint y: 264, endPoint x: 539, endPoint y: 253, distance: 314.2
click at [539, 253] on span "Note: Your spouse will not be contacted by us without your consent and will not…" at bounding box center [883, 261] width 738 height 26
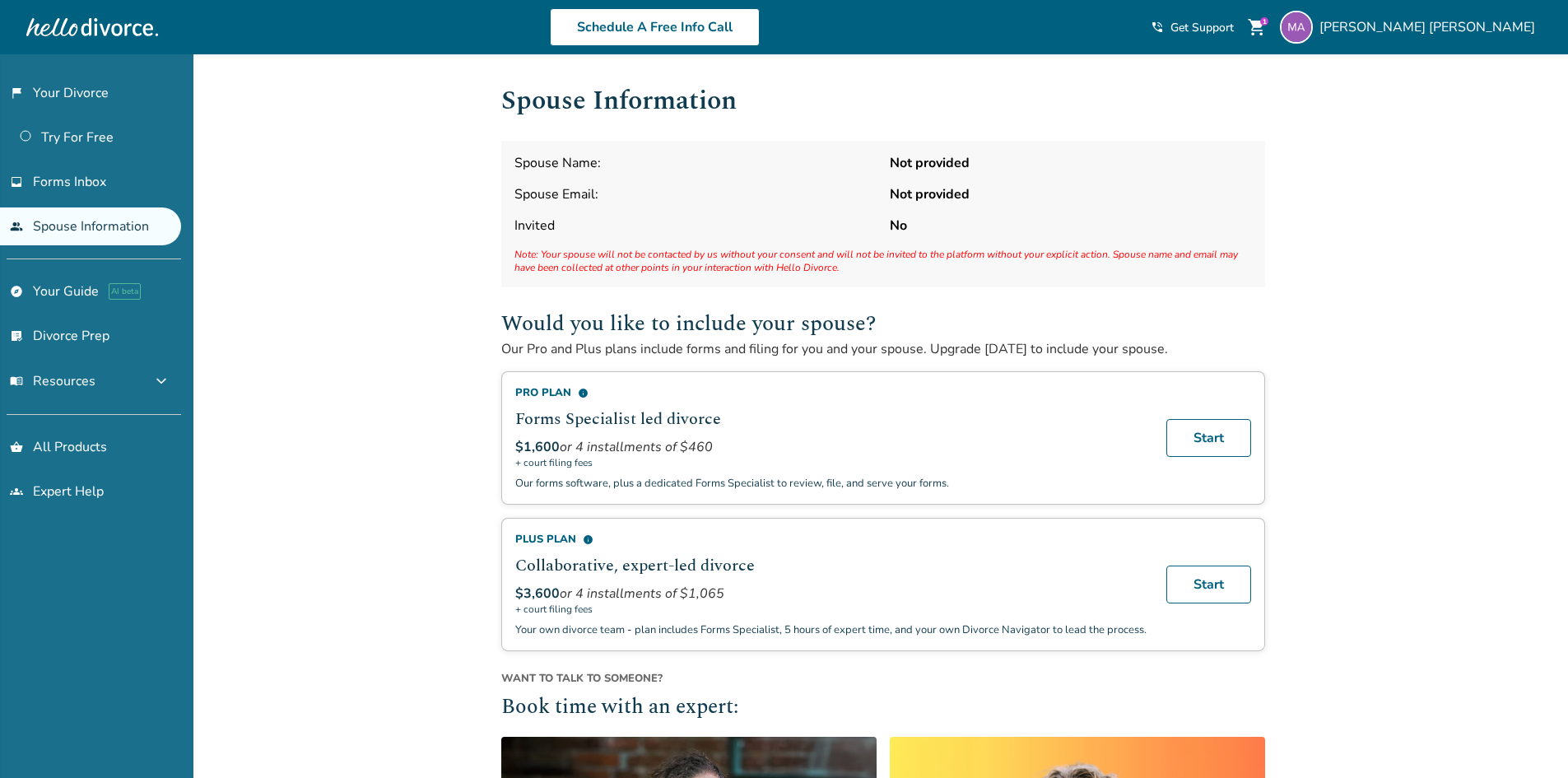
click at [423, 298] on div "Added to cart Spouse Information Spouse Name: Not provided Spouse Email: Not pr…" at bounding box center [784, 654] width 1568 height 1200
click at [85, 175] on span "Forms Inbox" at bounding box center [69, 182] width 73 height 19
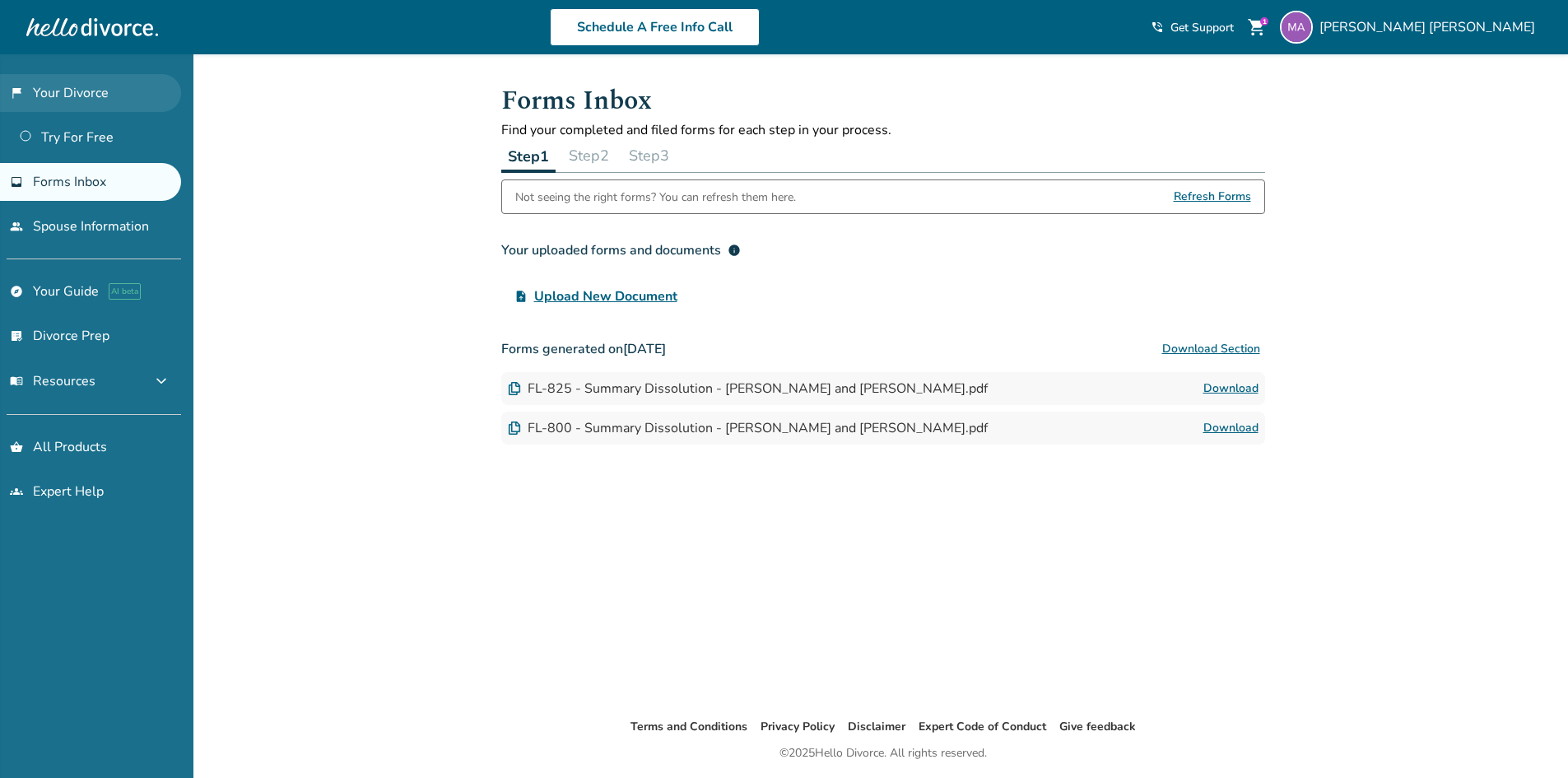
click at [82, 99] on link "flag_2 Your Divorce" at bounding box center [91, 93] width 181 height 38
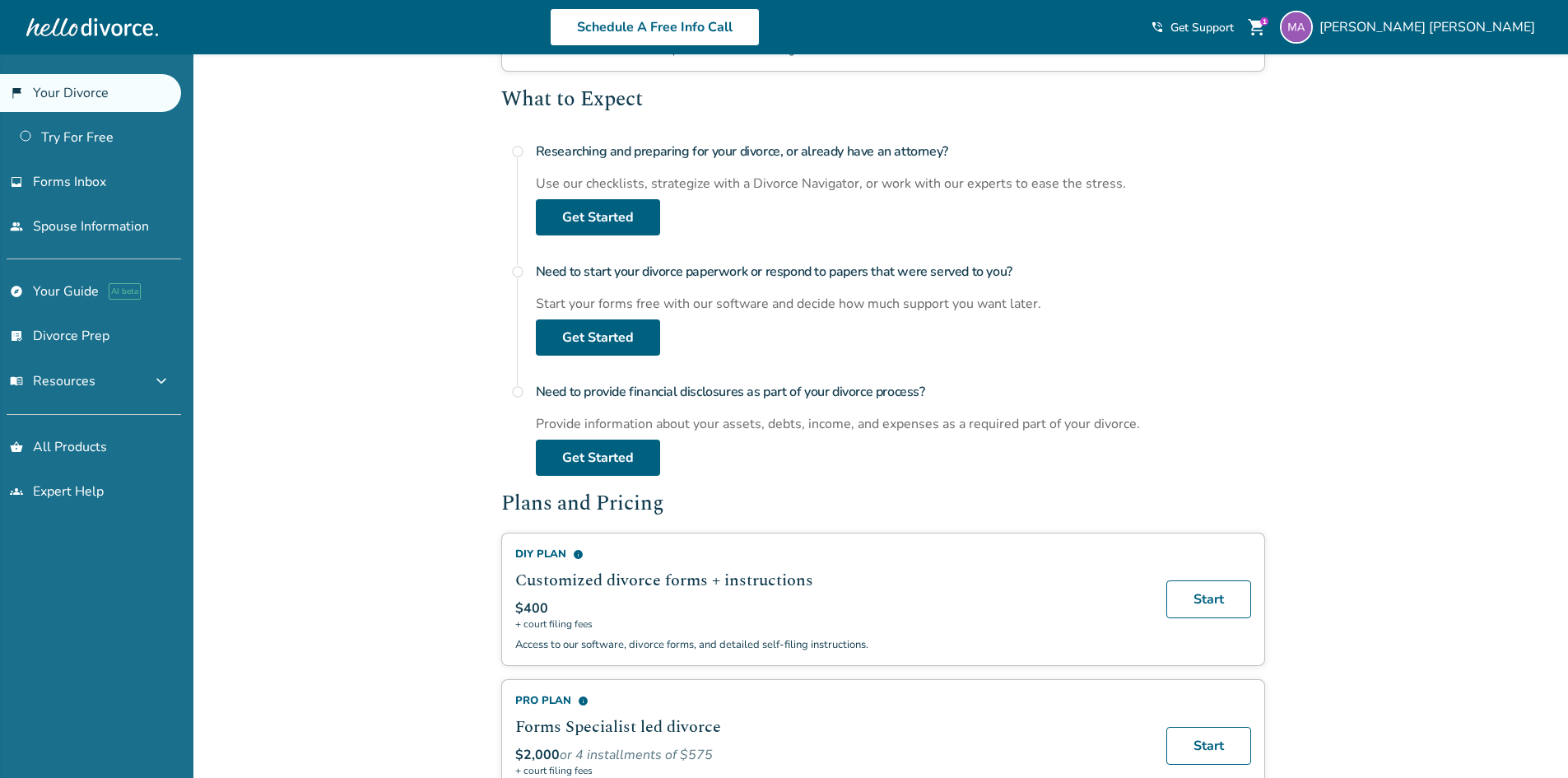
scroll to position [576, 0]
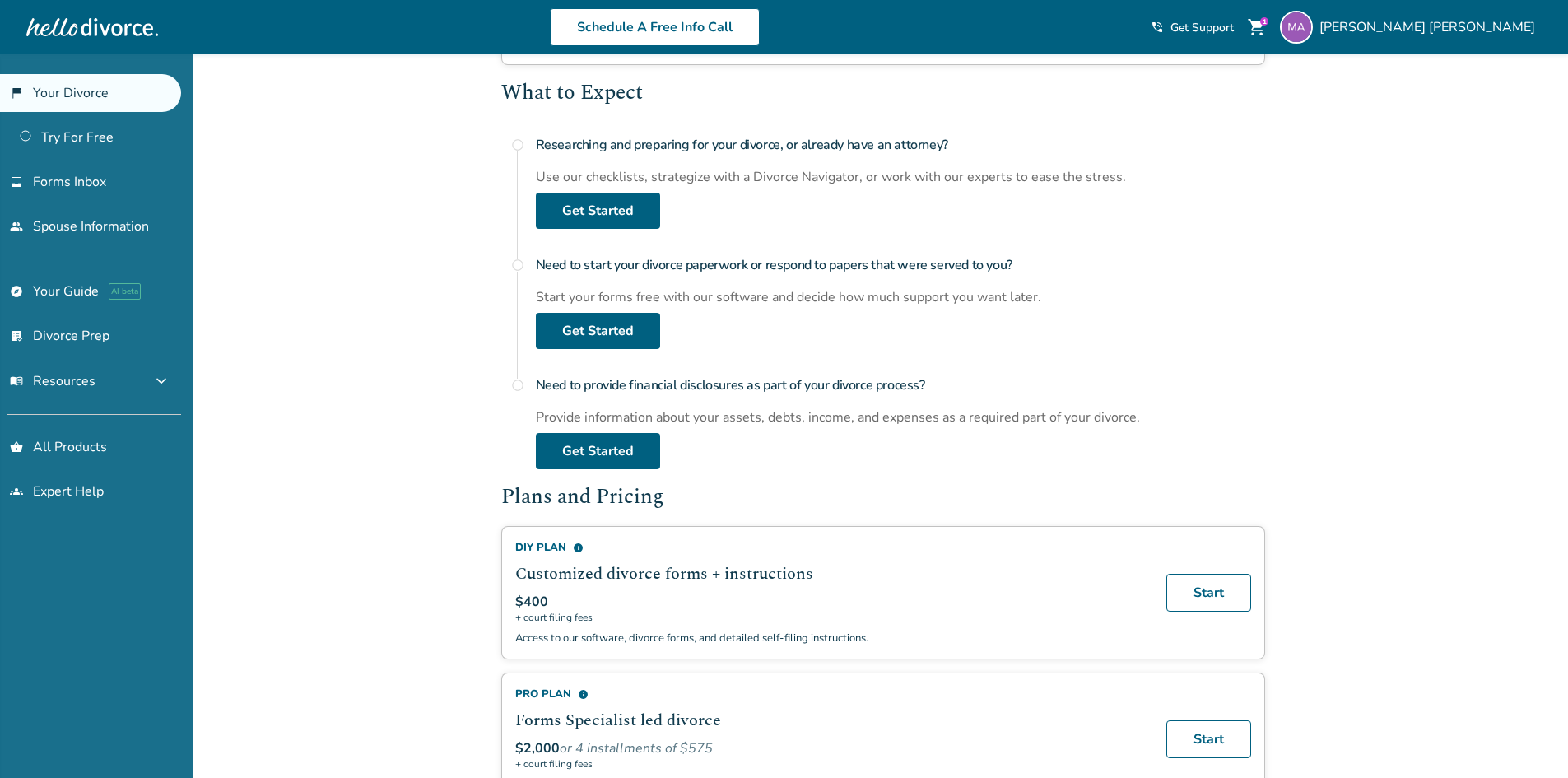
click at [582, 547] on span "info" at bounding box center [578, 548] width 11 height 11
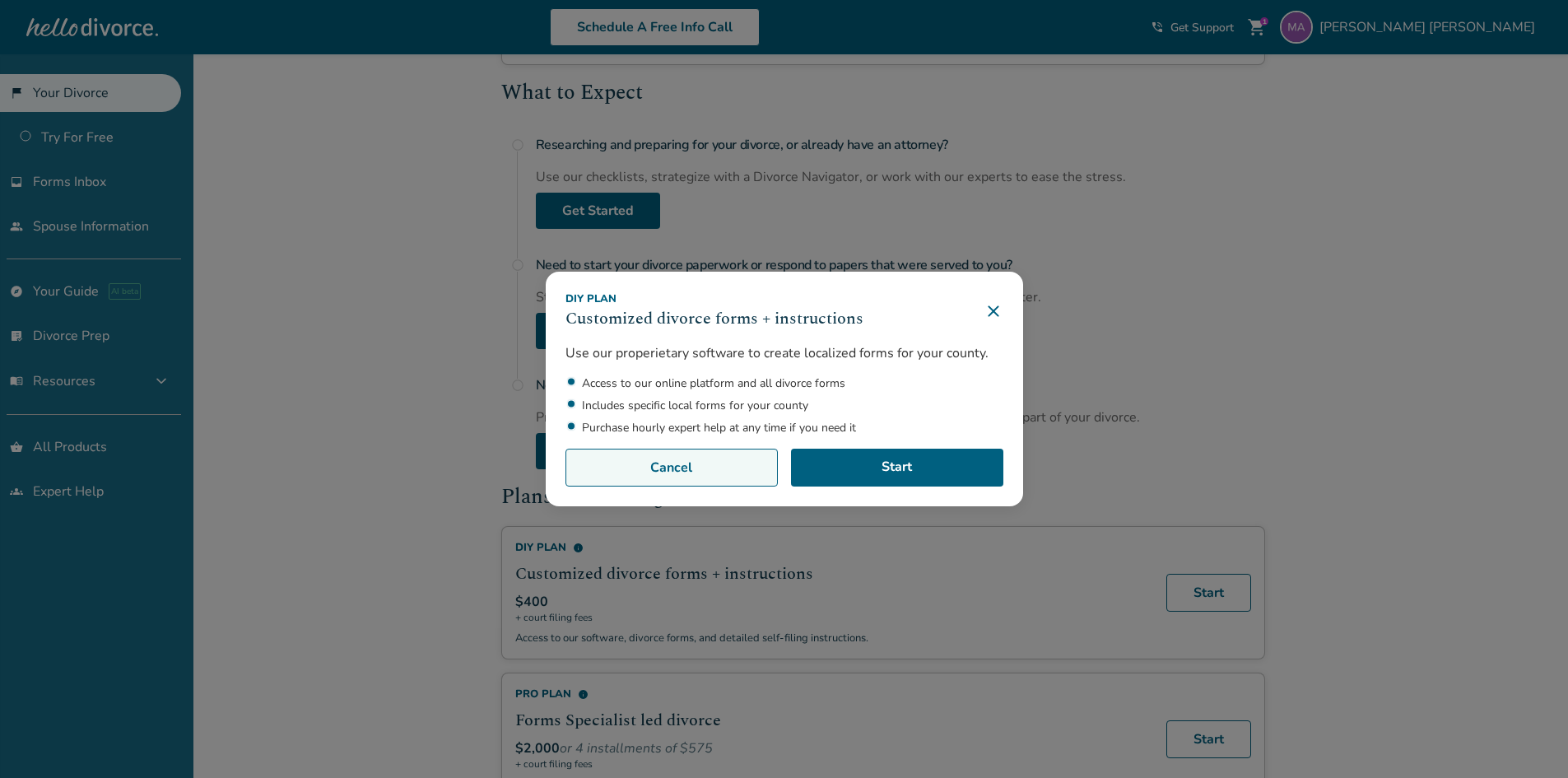
click at [636, 476] on button "Cancel" at bounding box center [671, 468] width 213 height 38
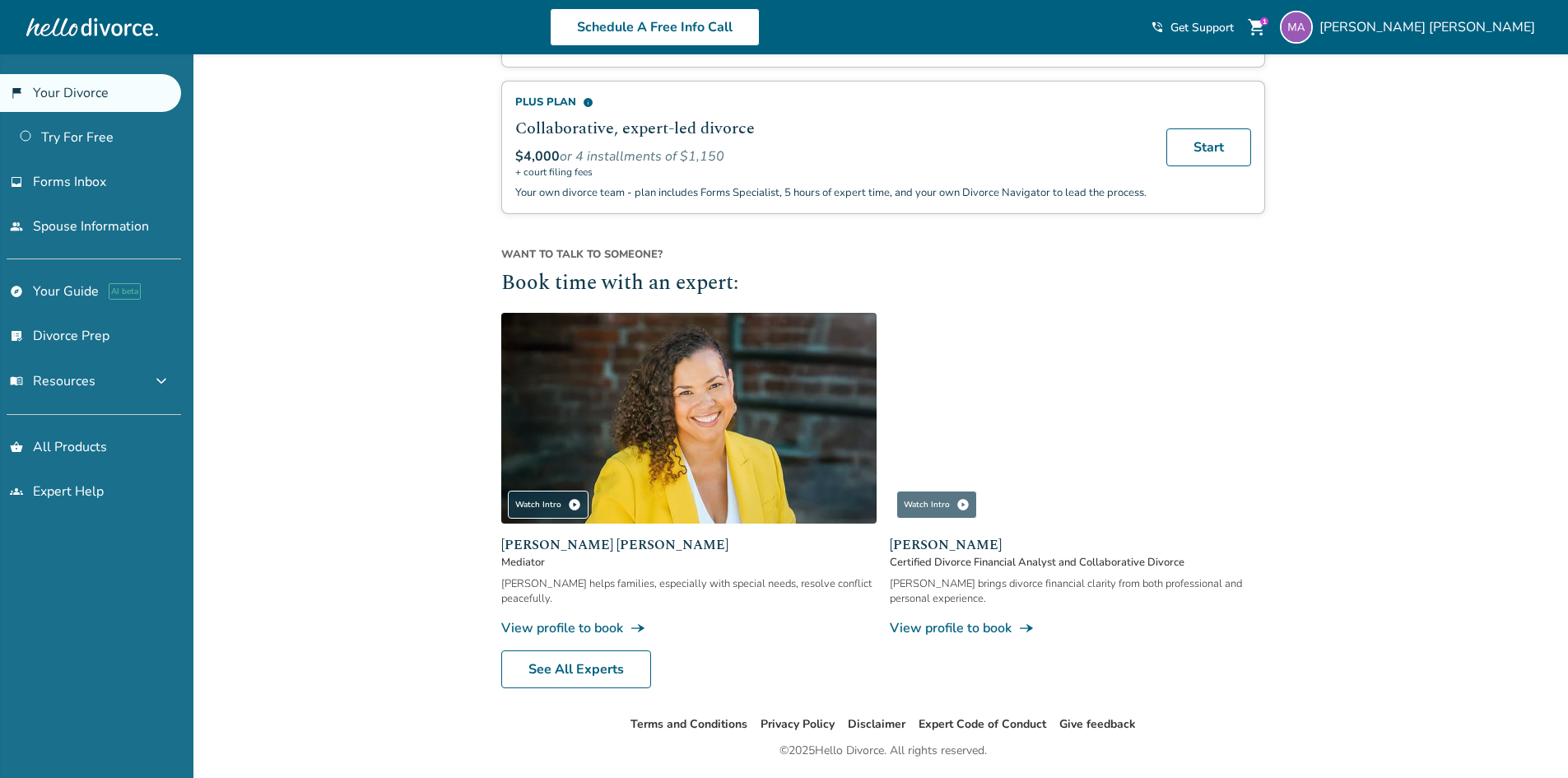
scroll to position [1318, 0]
